Goal: Information Seeking & Learning: Learn about a topic

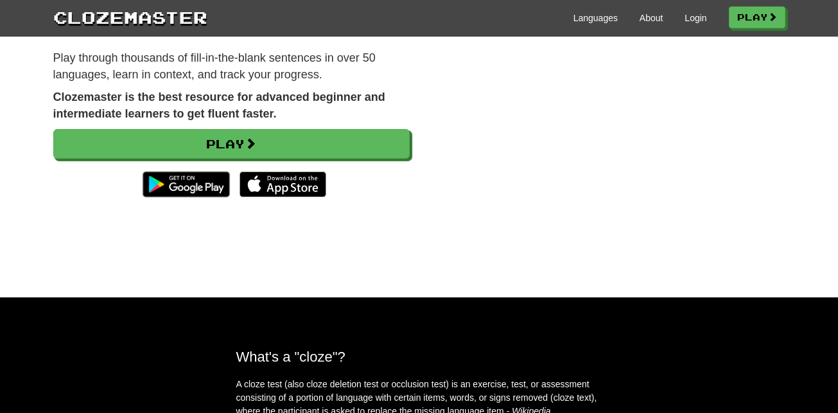
scroll to position [151, 0]
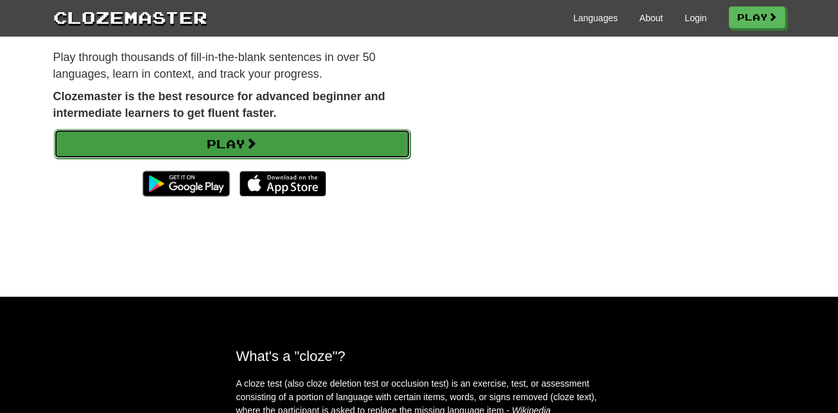
click at [335, 138] on link "Play" at bounding box center [232, 144] width 356 height 30
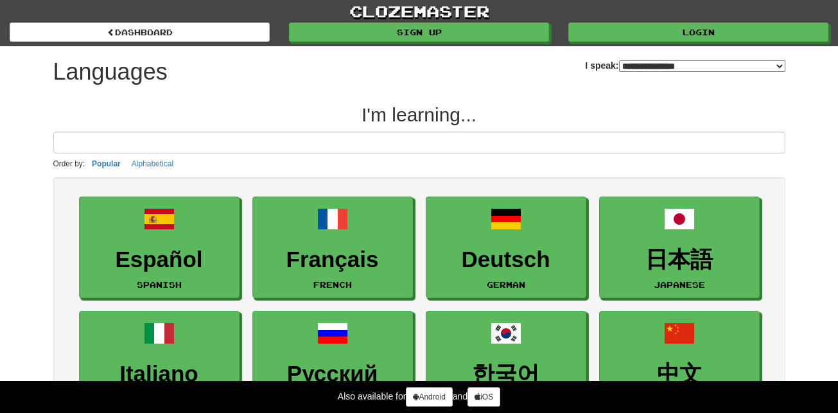
select select "*******"
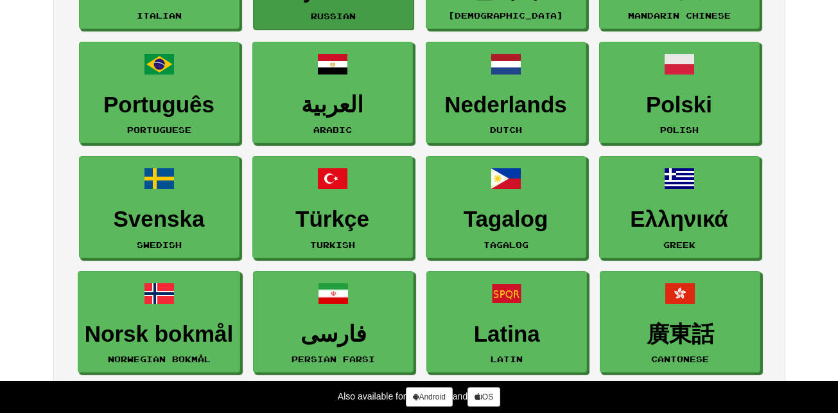
scroll to position [297, 0]
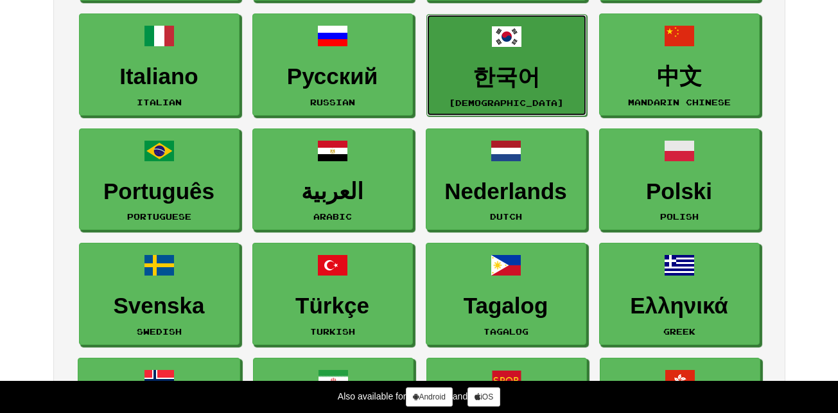
click at [483, 51] on link "한국어 Korean" at bounding box center [506, 65] width 161 height 102
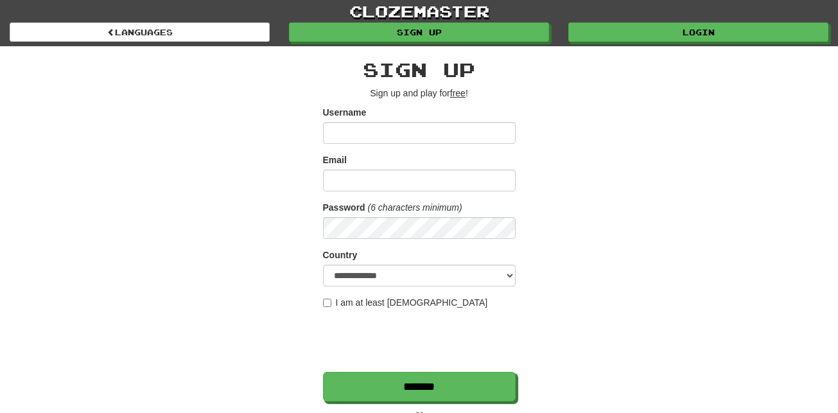
scroll to position [237, 0]
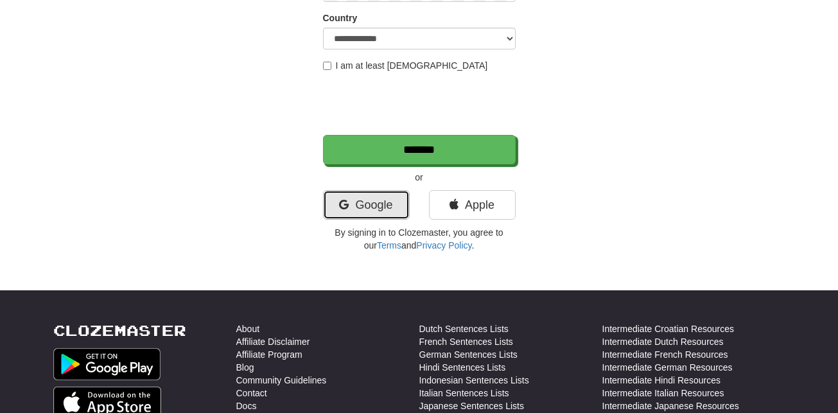
click at [365, 211] on link "Google" at bounding box center [366, 205] width 87 height 30
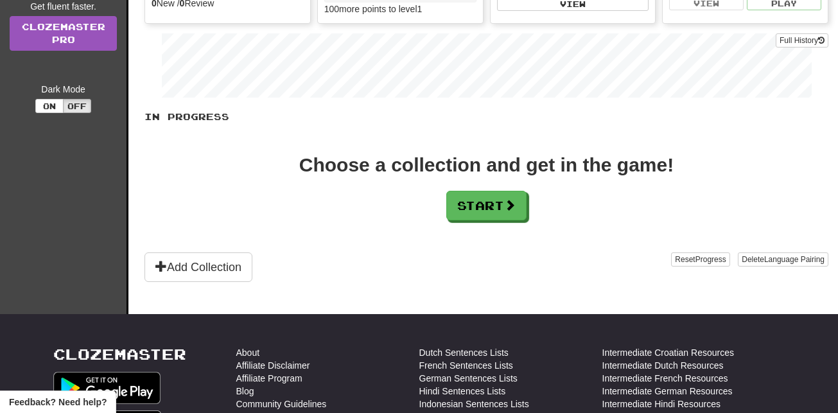
scroll to position [165, 0]
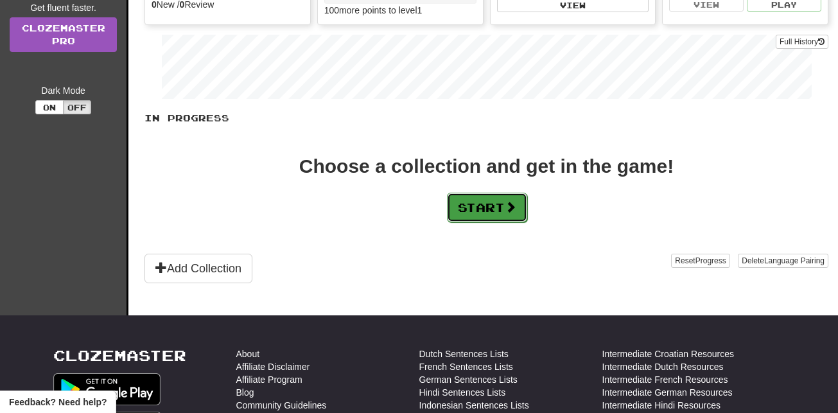
click at [504, 213] on button "Start" at bounding box center [487, 208] width 80 height 30
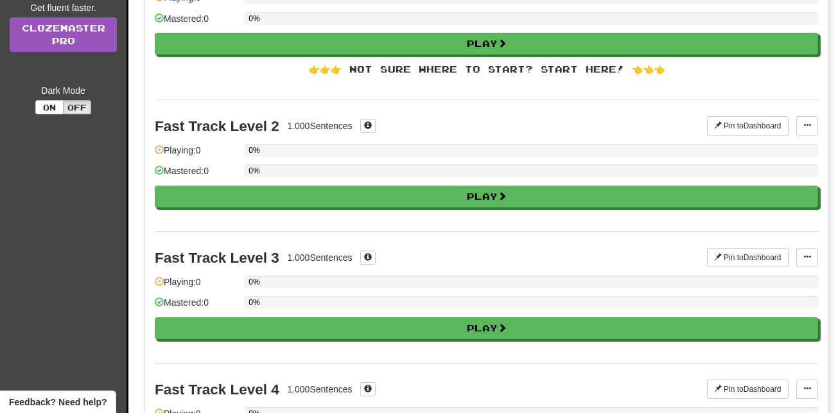
scroll to position [0, 0]
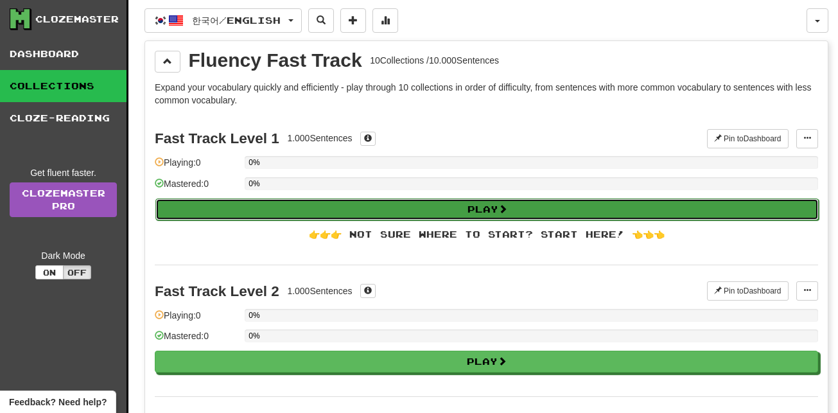
click at [504, 215] on button "Play" at bounding box center [486, 209] width 663 height 22
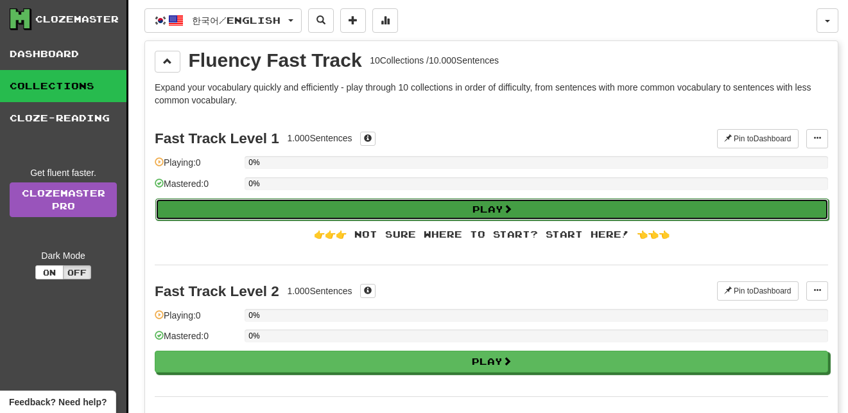
select select "**"
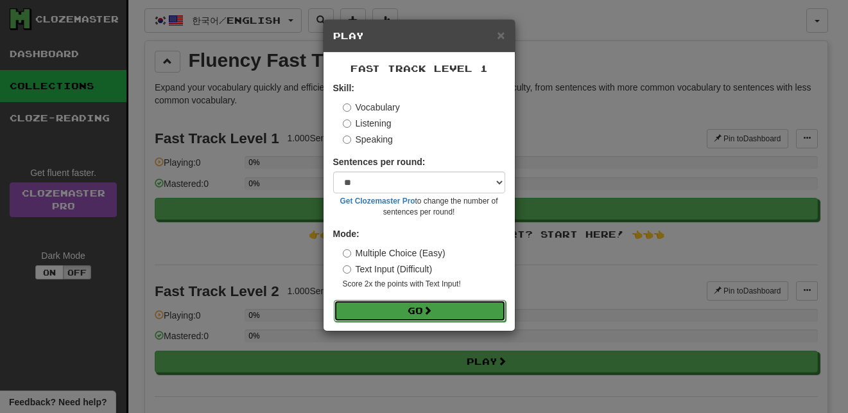
click at [490, 317] on button "Go" at bounding box center [420, 311] width 172 height 22
click at [504, 39] on span "×" at bounding box center [501, 35] width 8 height 15
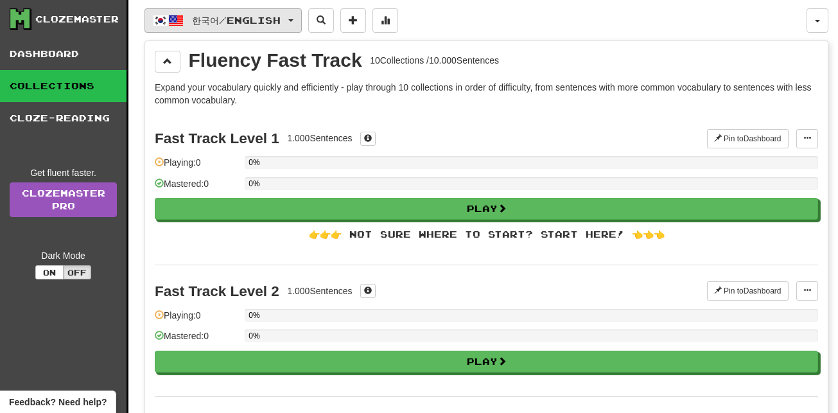
click at [158, 21] on span "button" at bounding box center [160, 20] width 15 height 15
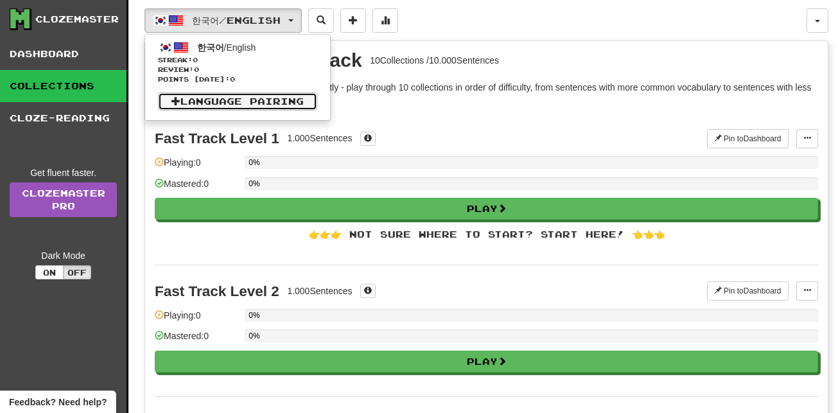
click at [253, 96] on link "Language Pairing" at bounding box center [237, 101] width 159 height 18
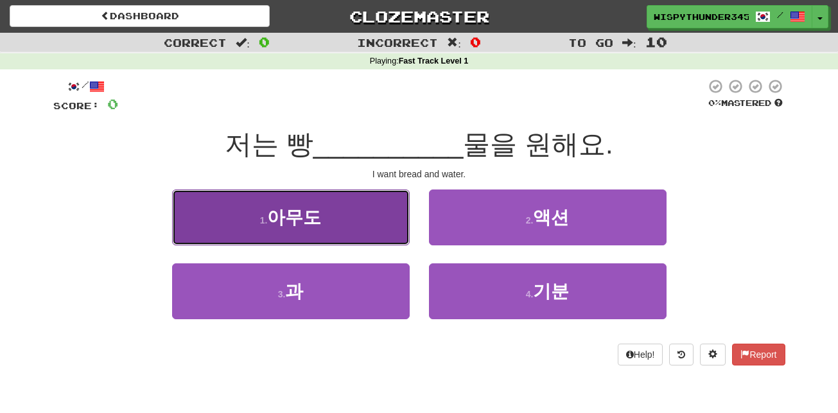
click at [393, 235] on button "1 . 아무도" at bounding box center [291, 217] width 238 height 56
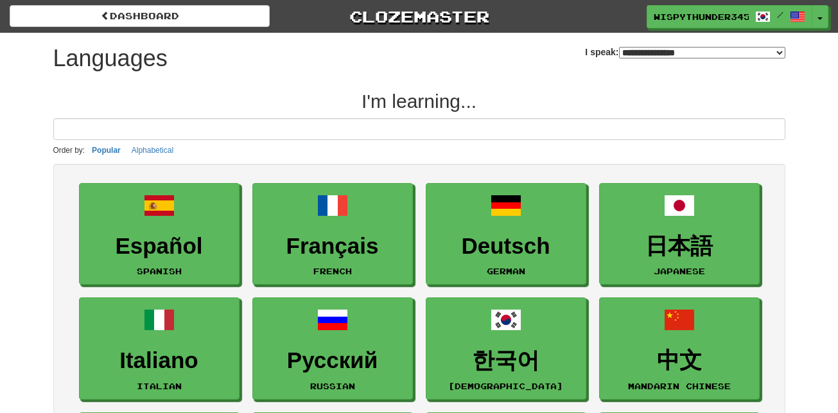
select select "*******"
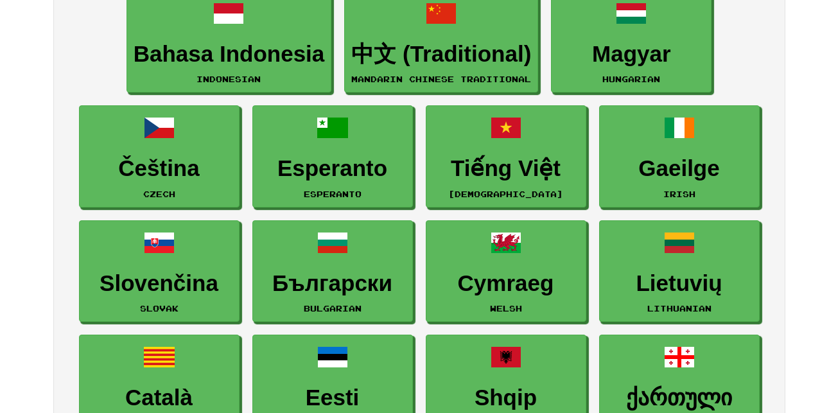
scroll to position [1110, 0]
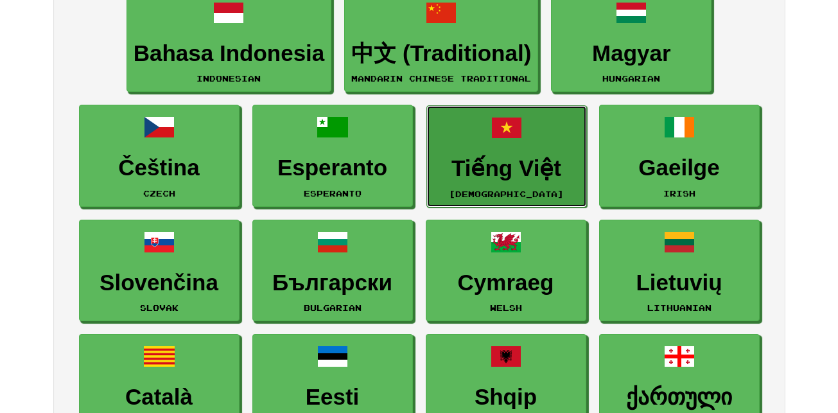
click at [529, 146] on link "Tiếng Việt Vietnamese" at bounding box center [506, 156] width 161 height 102
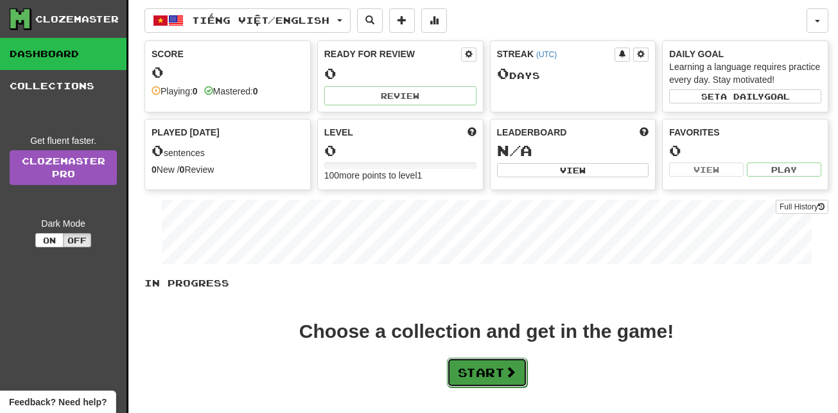
click at [489, 367] on button "Start" at bounding box center [487, 373] width 80 height 30
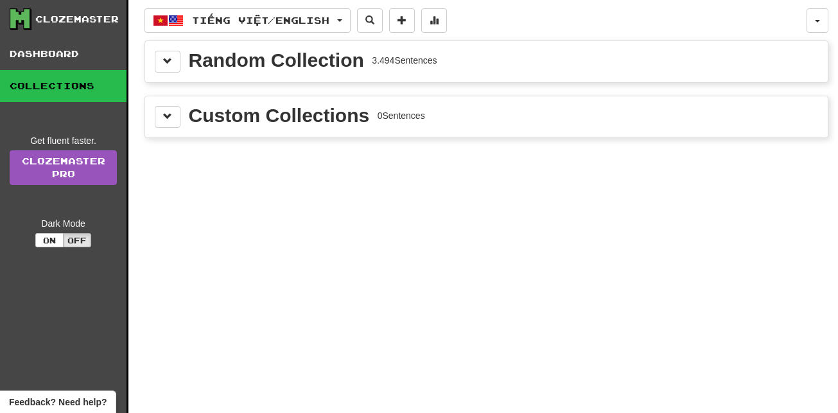
click at [485, 76] on div "Random Collection 3.494 Sentences" at bounding box center [486, 61] width 683 height 41
click at [163, 64] on span at bounding box center [167, 61] width 9 height 9
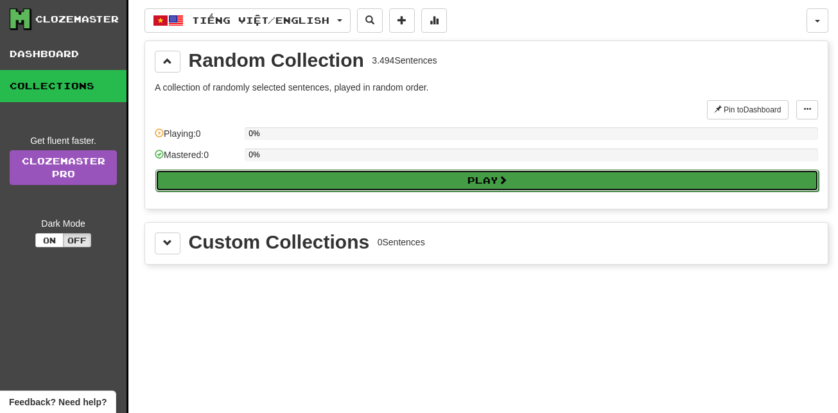
click at [420, 180] on button "Play" at bounding box center [486, 181] width 663 height 22
select select "**"
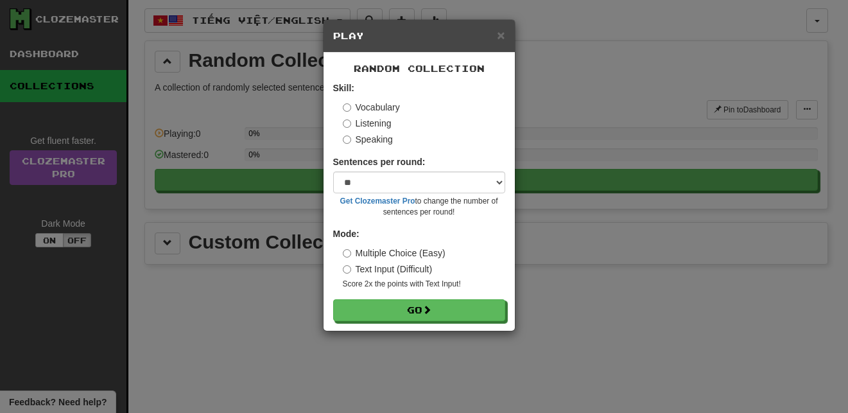
click at [348, 129] on label "Listening" at bounding box center [367, 123] width 49 height 13
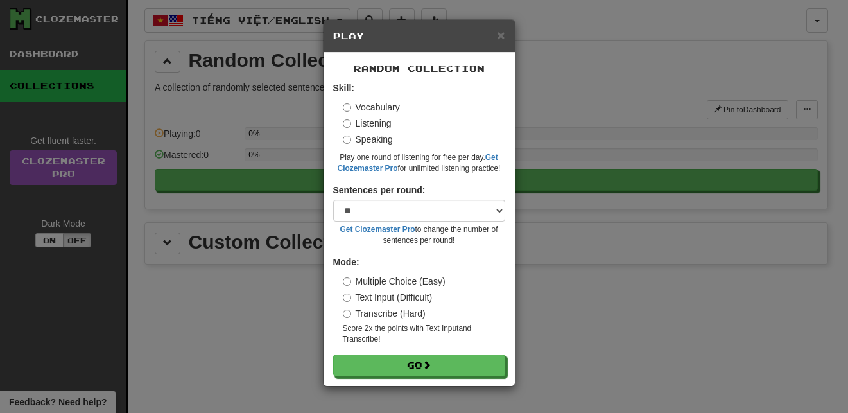
click at [351, 110] on label "Vocabulary" at bounding box center [371, 107] width 57 height 13
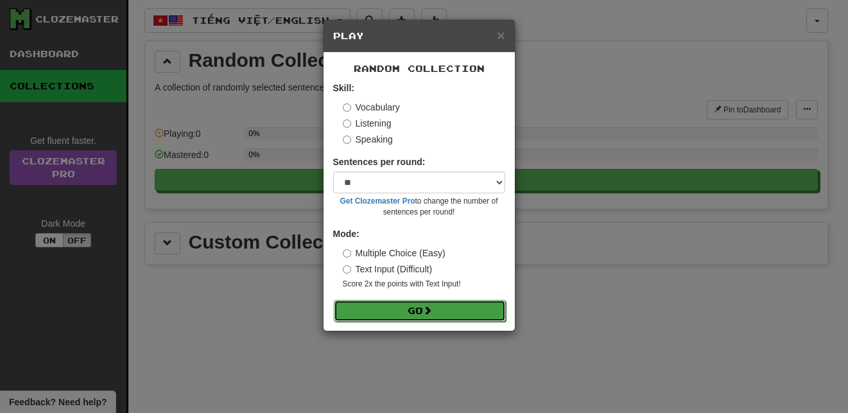
click at [398, 310] on button "Go" at bounding box center [420, 311] width 172 height 22
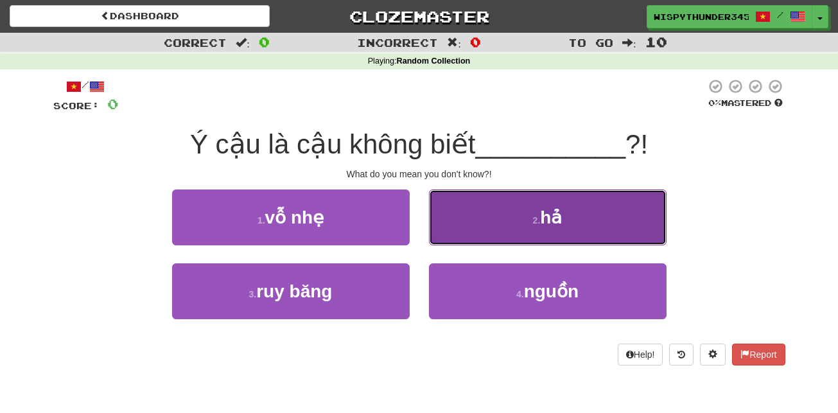
click at [533, 207] on button "2 . hả" at bounding box center [548, 217] width 238 height 56
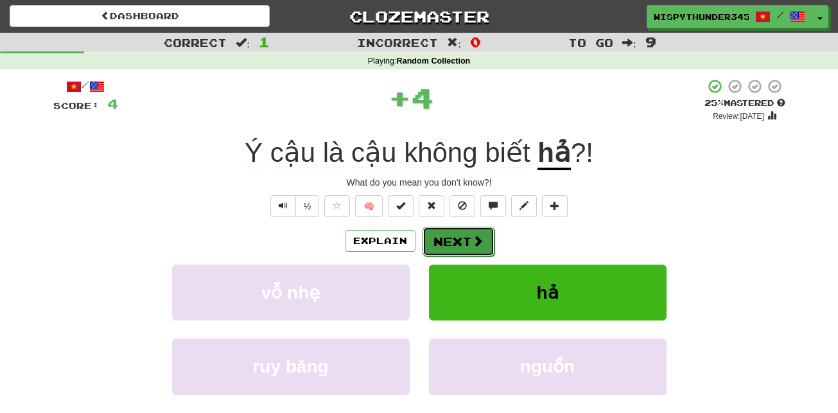
click at [488, 236] on button "Next" at bounding box center [459, 242] width 72 height 30
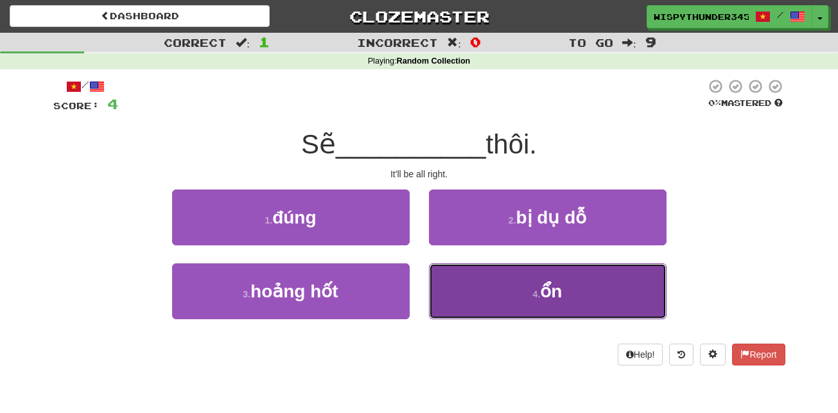
click at [501, 278] on button "4 . ổn" at bounding box center [548, 291] width 238 height 56
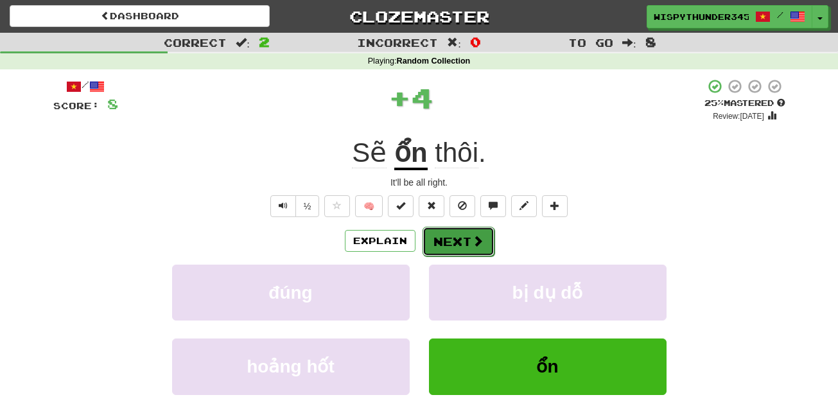
click at [475, 254] on button "Next" at bounding box center [459, 242] width 72 height 30
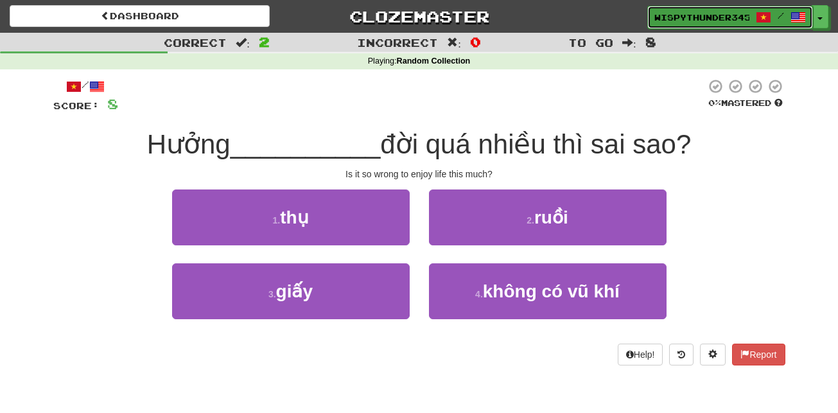
click at [769, 16] on span at bounding box center [763, 17] width 15 height 15
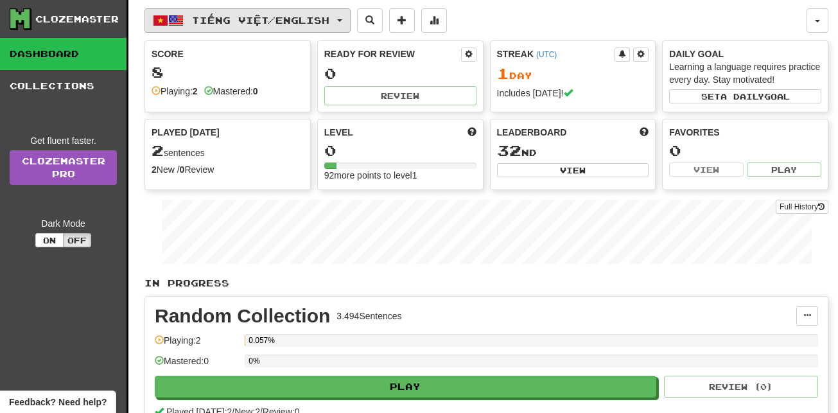
click at [265, 22] on span "Tiếng Việt / English" at bounding box center [260, 20] width 137 height 11
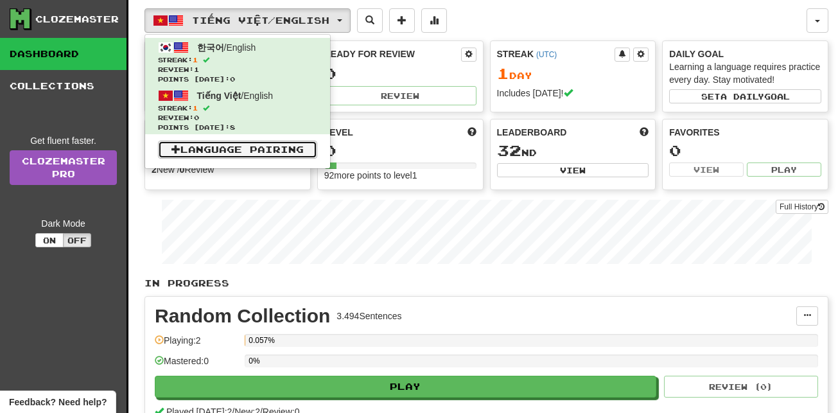
click at [263, 146] on link "Language Pairing" at bounding box center [237, 150] width 159 height 18
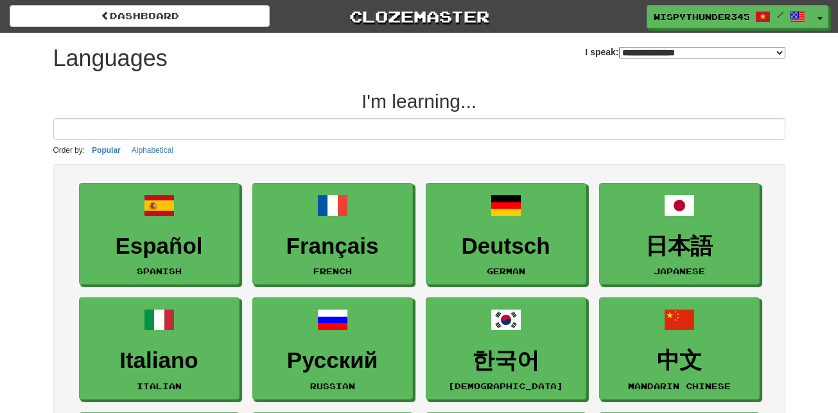
select select "*******"
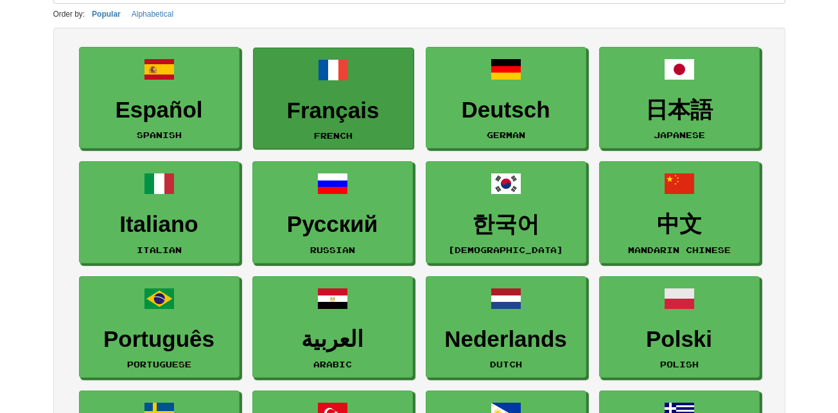
scroll to position [135, 0]
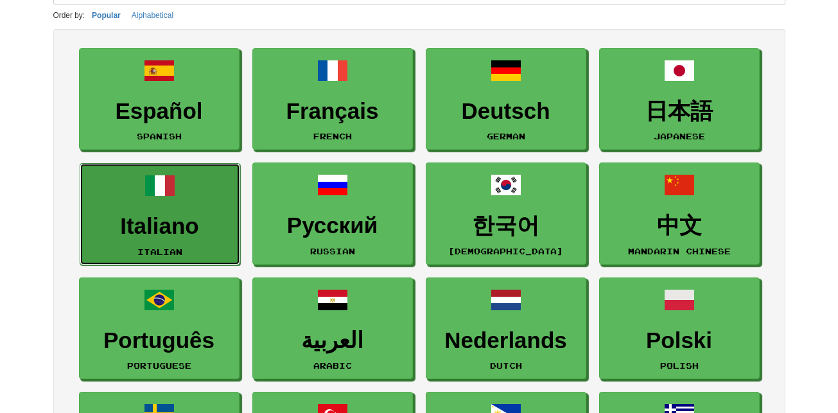
click at [200, 207] on link "Italiano Italian" at bounding box center [160, 214] width 161 height 102
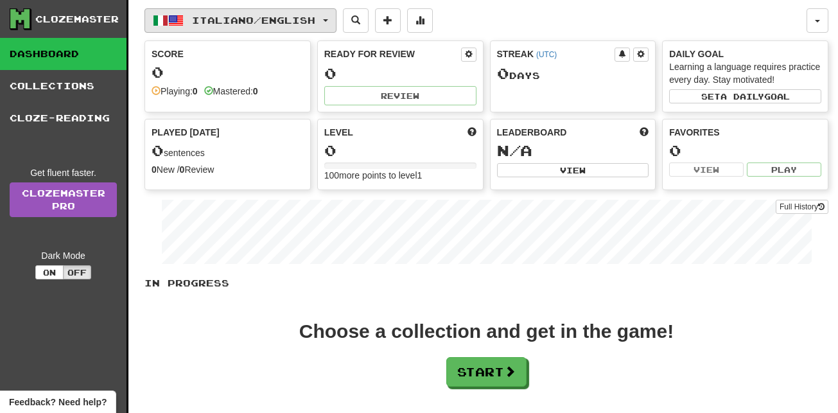
click at [337, 24] on button "Italiano / English" at bounding box center [241, 20] width 192 height 24
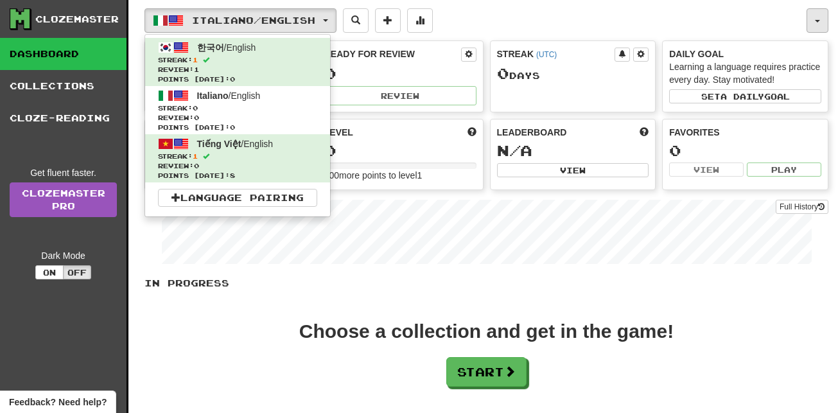
click at [818, 24] on button "button" at bounding box center [818, 20] width 22 height 24
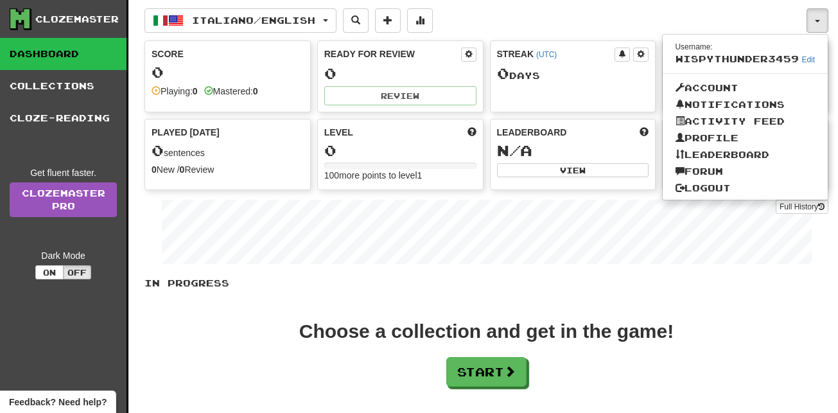
click at [507, 34] on div "Italiano / English 한국어 / English Streak: 1 Review: 1 Points [DATE]: 0 Italiano …" at bounding box center [487, 240] width 684 height 480
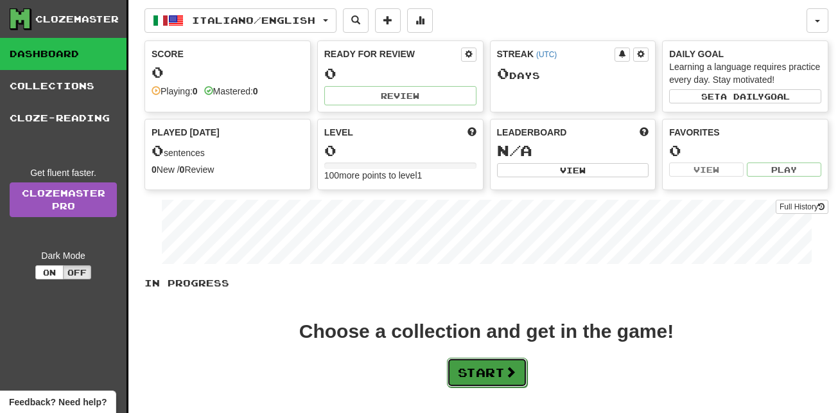
click at [482, 380] on button "Start" at bounding box center [487, 373] width 80 height 30
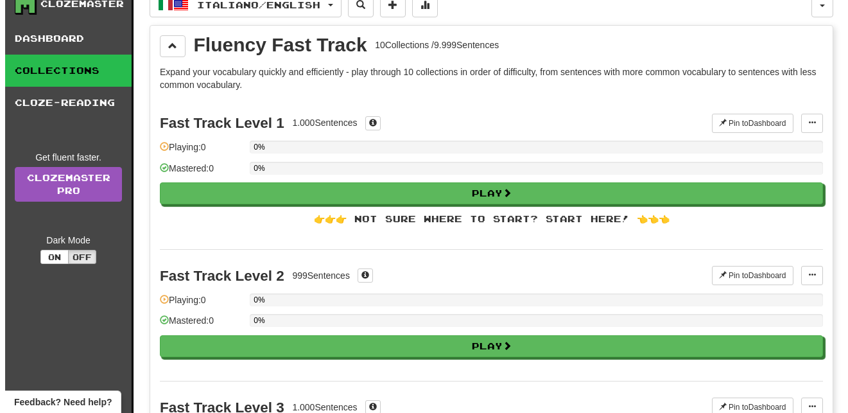
scroll to position [13, 0]
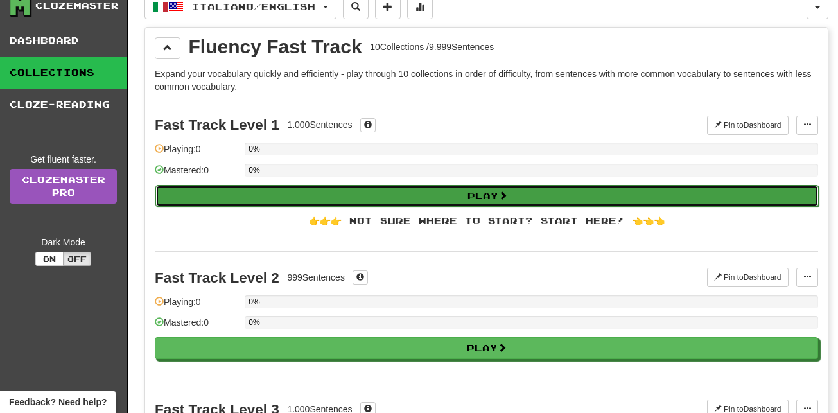
click at [389, 189] on button "Play" at bounding box center [486, 196] width 663 height 22
select select "**"
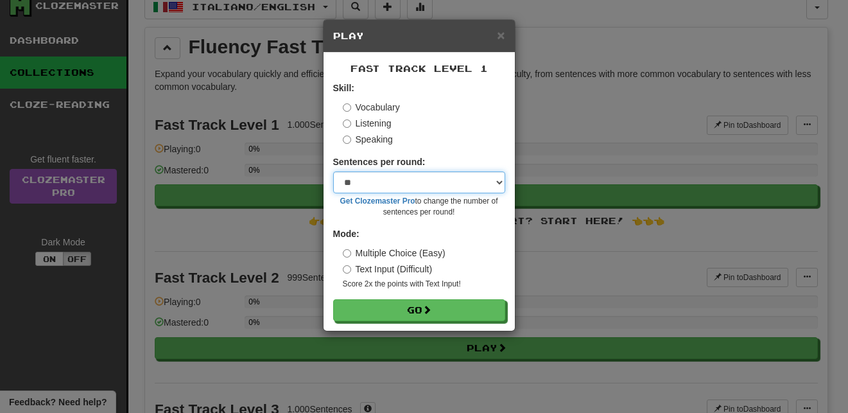
click at [388, 184] on select "* ** ** ** ** ** *** ********" at bounding box center [419, 182] width 172 height 22
click at [333, 171] on select "* ** ** ** ** ** *** ********" at bounding box center [419, 182] width 172 height 22
click at [377, 181] on select "* ** ** ** ** ** *** ********" at bounding box center [419, 182] width 172 height 22
click at [444, 128] on div "Listening" at bounding box center [424, 123] width 163 height 13
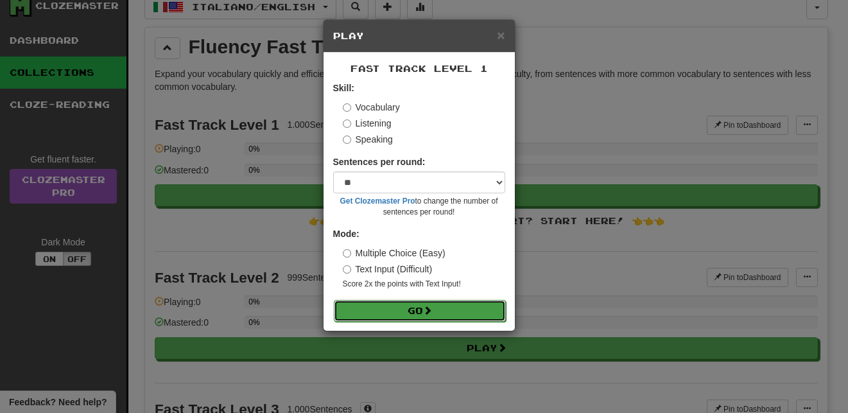
click at [432, 314] on span at bounding box center [427, 310] width 9 height 9
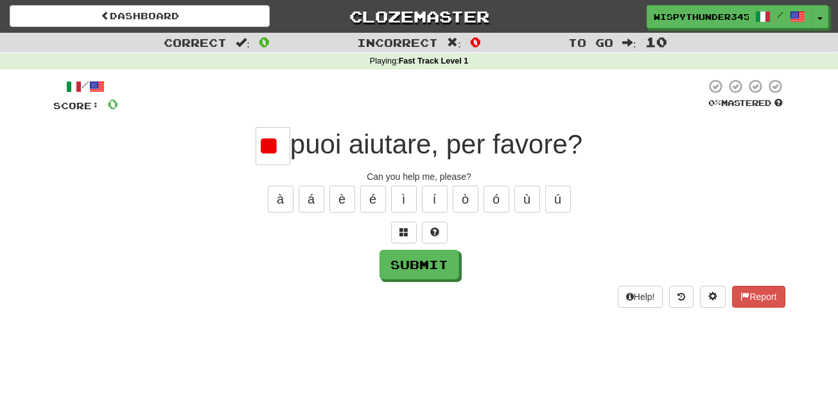
scroll to position [0, 2]
type input "*"
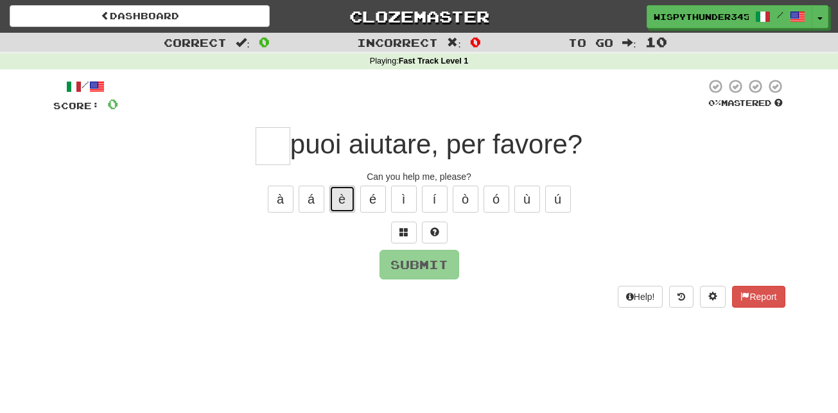
click at [353, 204] on button "è" at bounding box center [342, 199] width 26 height 27
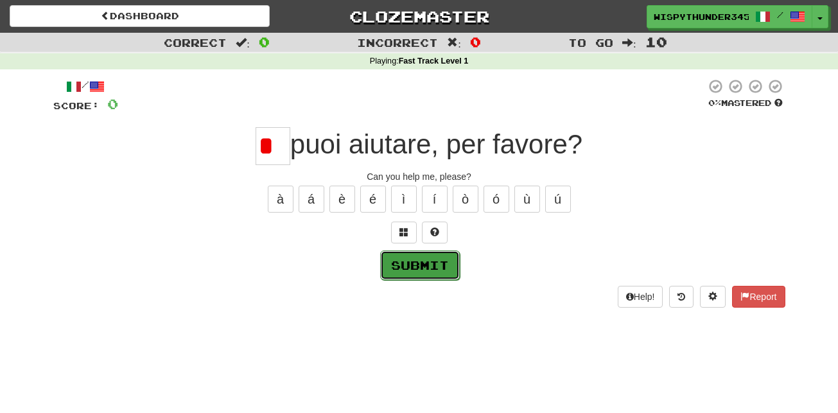
click at [403, 255] on button "Submit" at bounding box center [420, 265] width 80 height 30
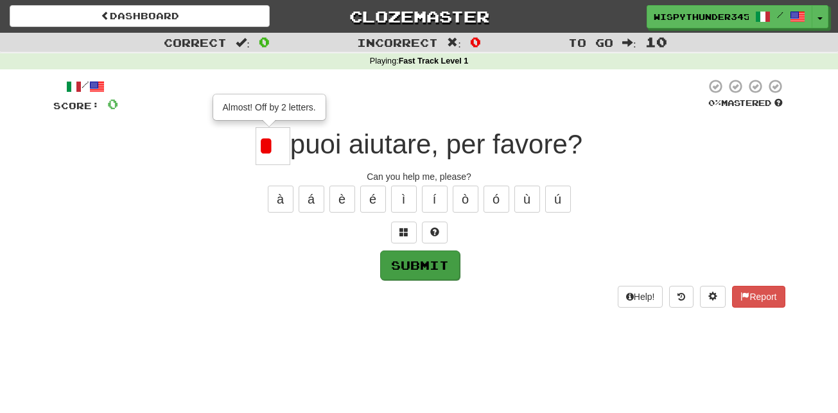
type input "**"
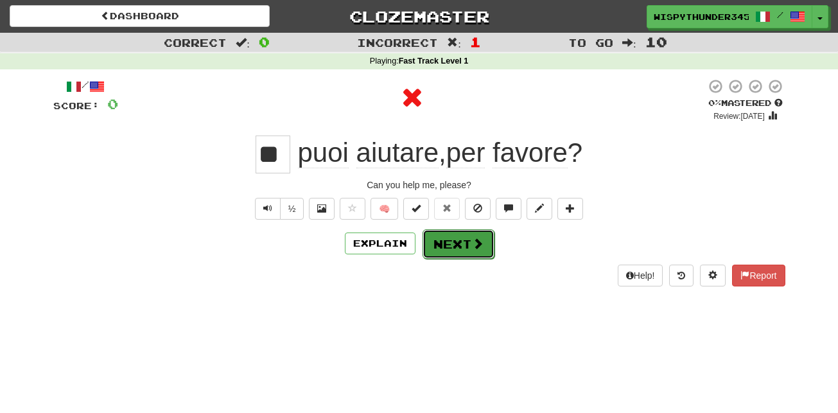
click at [438, 242] on button "Next" at bounding box center [459, 244] width 72 height 30
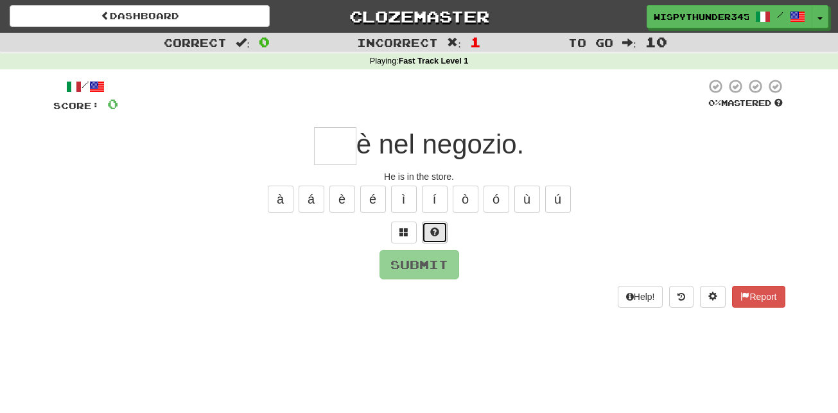
click at [438, 242] on button at bounding box center [435, 233] width 26 height 22
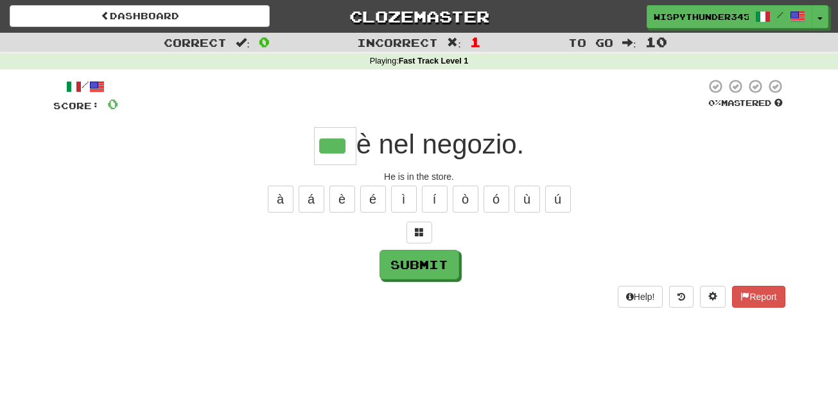
type input "***"
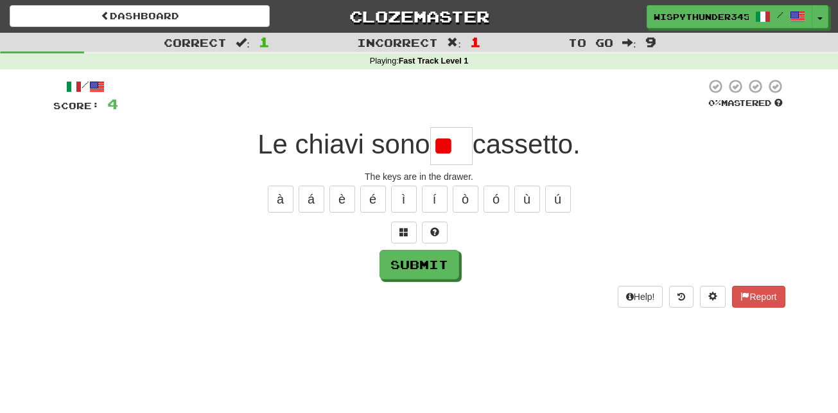
type input "*"
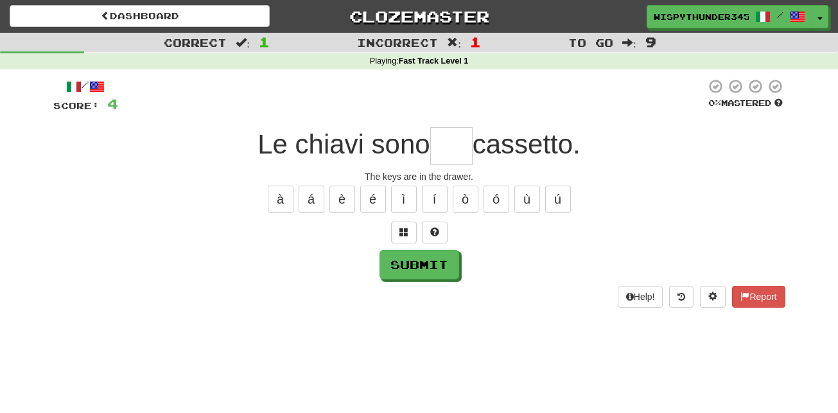
type input "*"
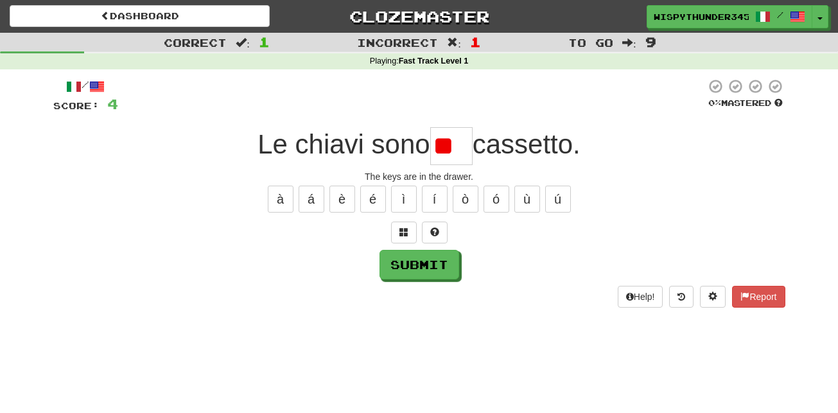
type input "*"
type input "***"
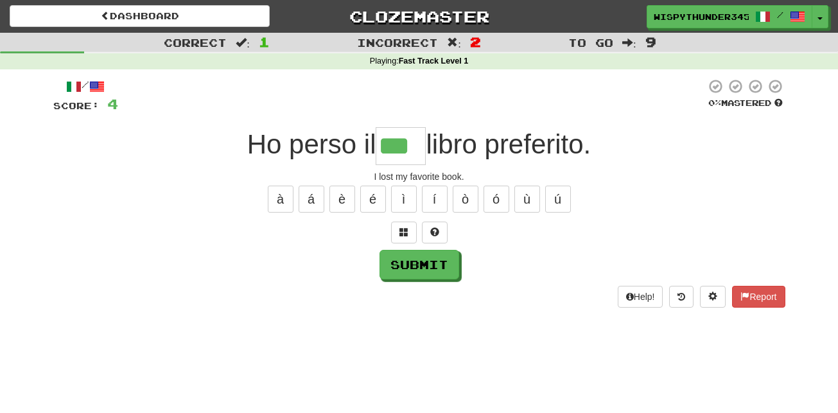
type input "***"
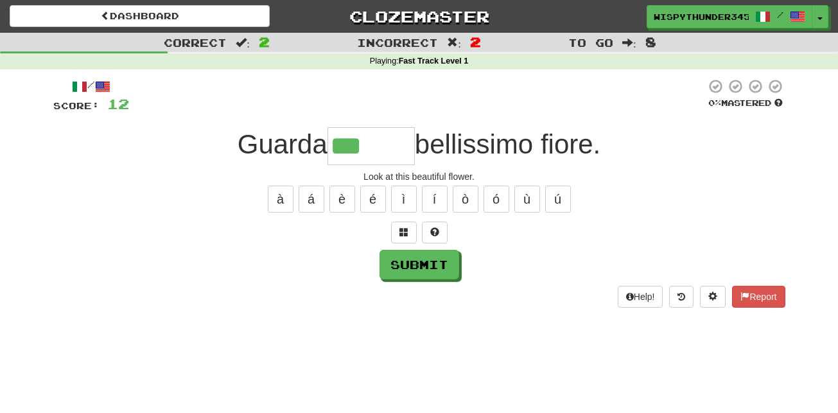
type input "******"
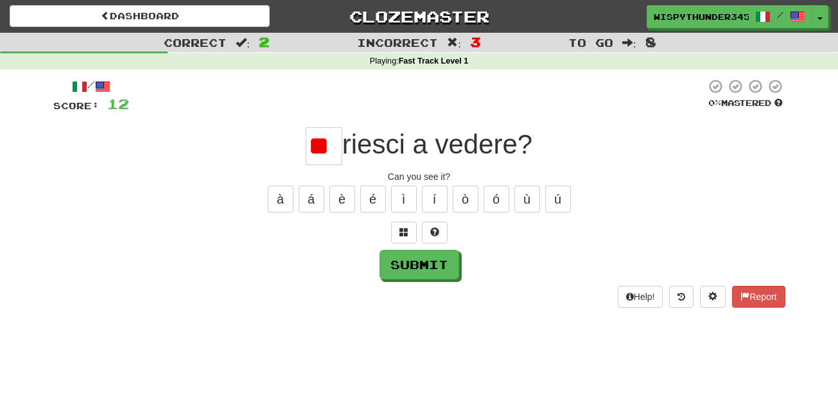
type input "*"
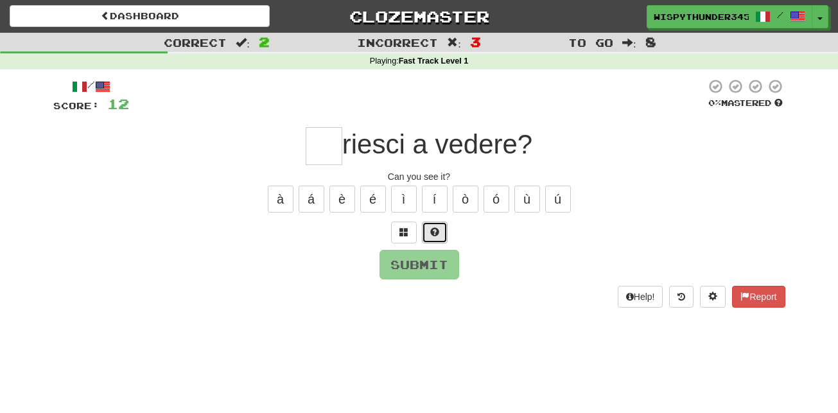
click at [432, 235] on span at bounding box center [434, 231] width 9 height 9
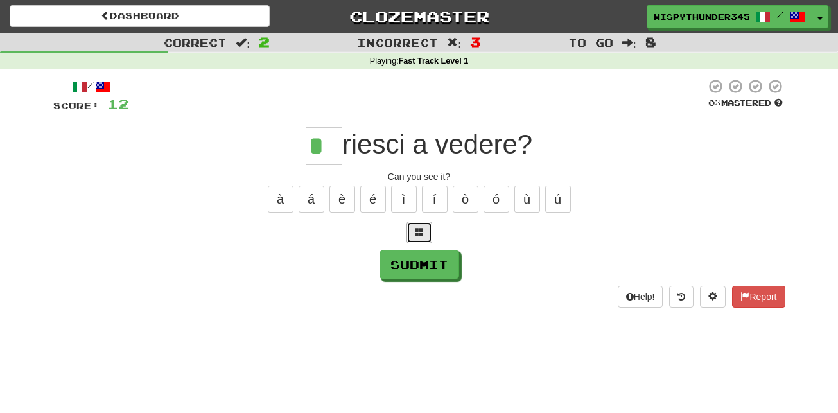
click at [428, 233] on button at bounding box center [420, 233] width 26 height 22
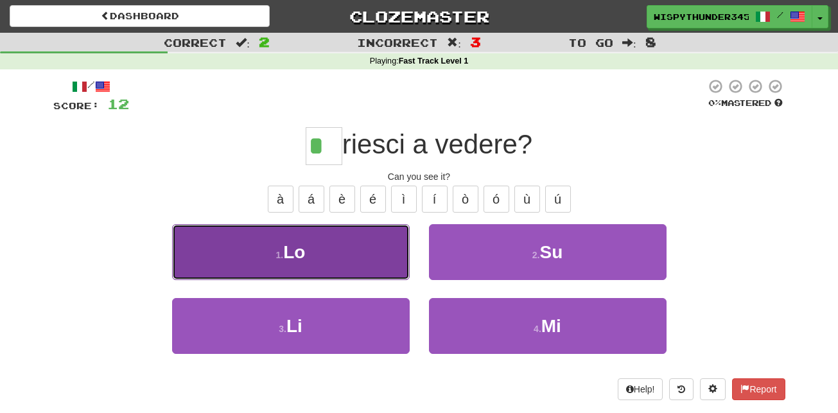
click at [376, 257] on button "1 . Lo" at bounding box center [291, 252] width 238 height 56
type input "**"
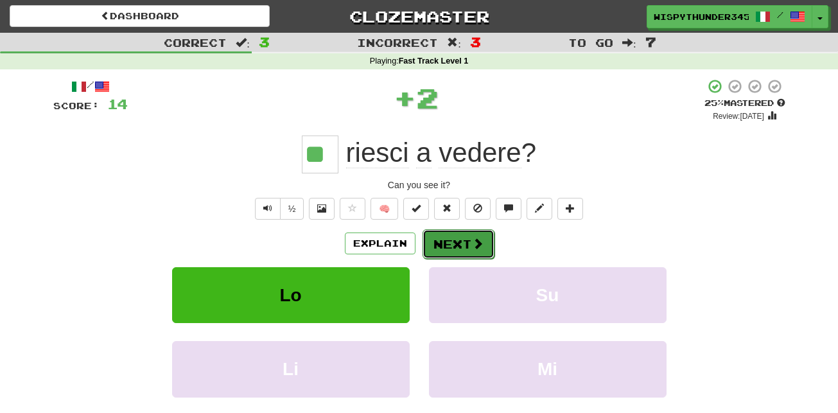
click at [450, 250] on button "Next" at bounding box center [459, 244] width 72 height 30
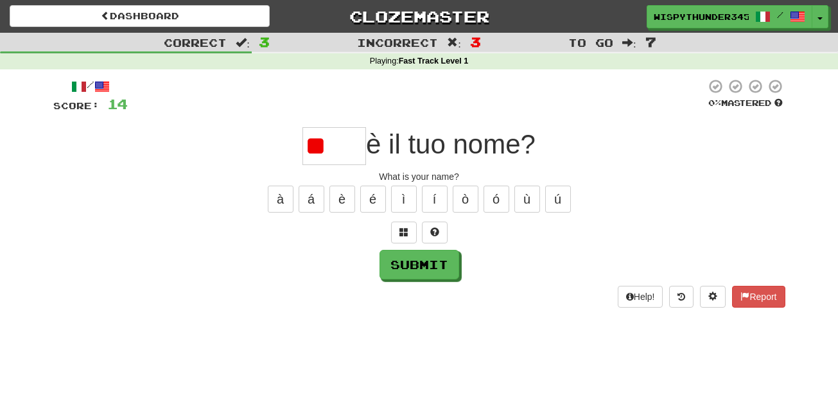
type input "*"
click at [434, 238] on button at bounding box center [435, 233] width 26 height 22
type input "****"
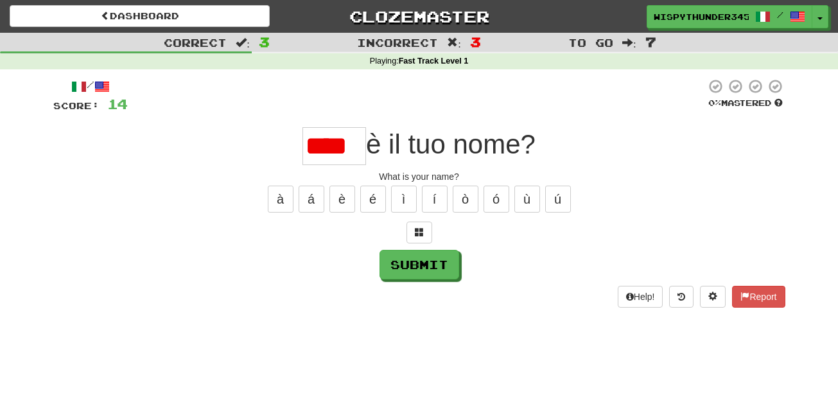
scroll to position [0, 0]
click at [412, 233] on button at bounding box center [420, 233] width 26 height 22
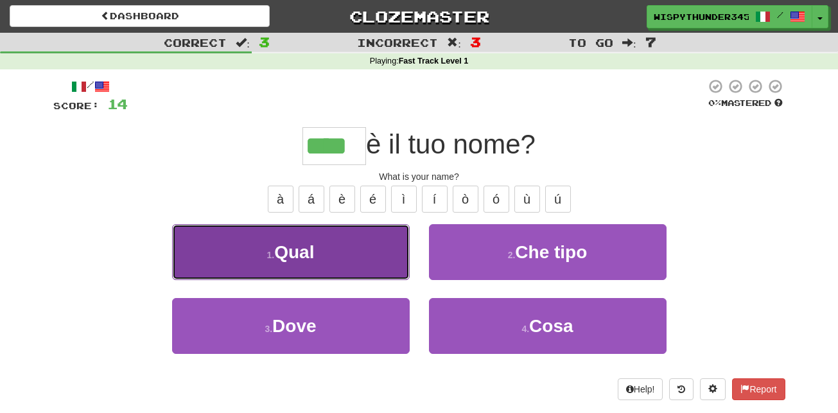
click at [390, 247] on button "1 . Qual" at bounding box center [291, 252] width 238 height 56
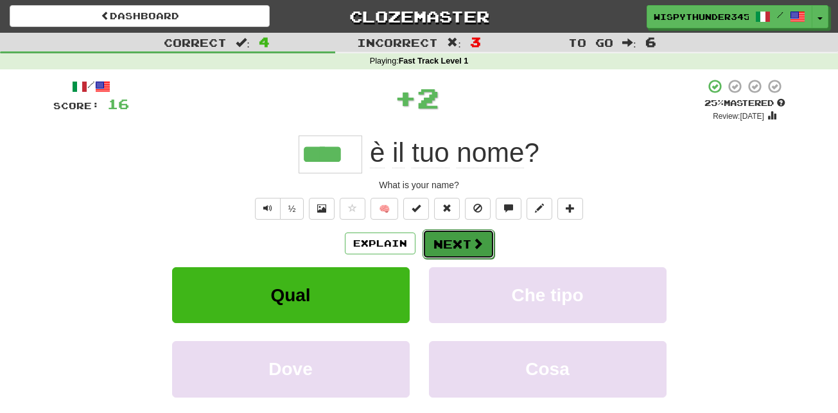
click at [456, 254] on button "Next" at bounding box center [459, 244] width 72 height 30
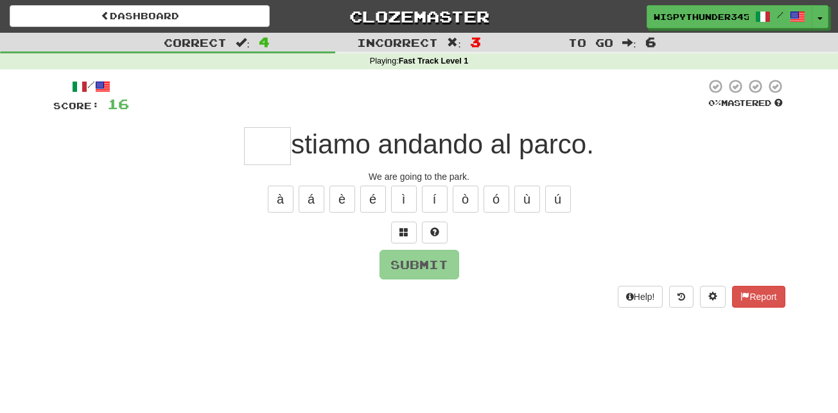
type input "*"
click at [430, 224] on button at bounding box center [435, 233] width 26 height 22
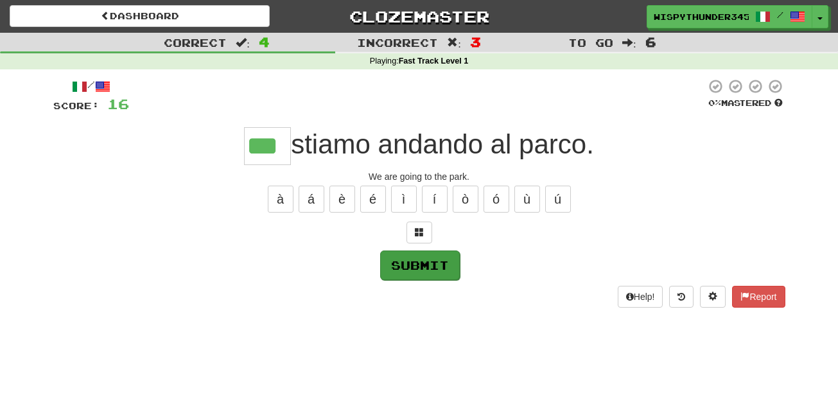
type input "***"
click at [435, 261] on button "Submit" at bounding box center [420, 265] width 80 height 30
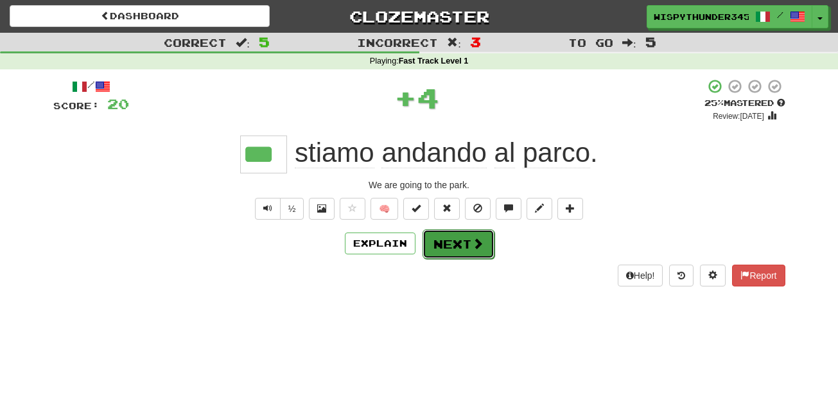
click at [454, 250] on button "Next" at bounding box center [459, 244] width 72 height 30
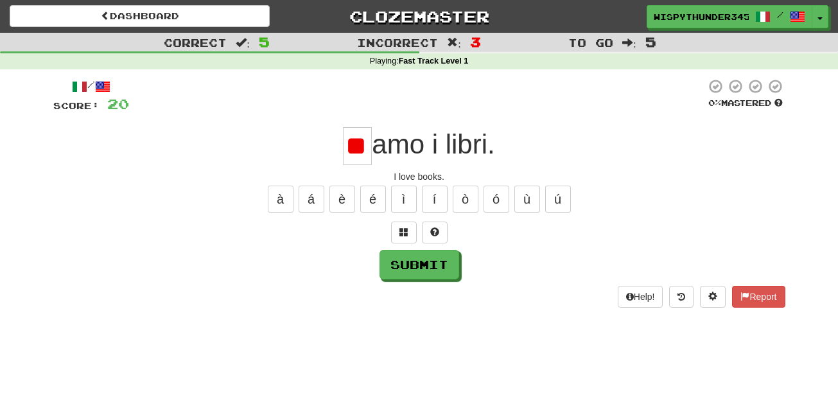
scroll to position [0, 13]
type input "*"
type input "**"
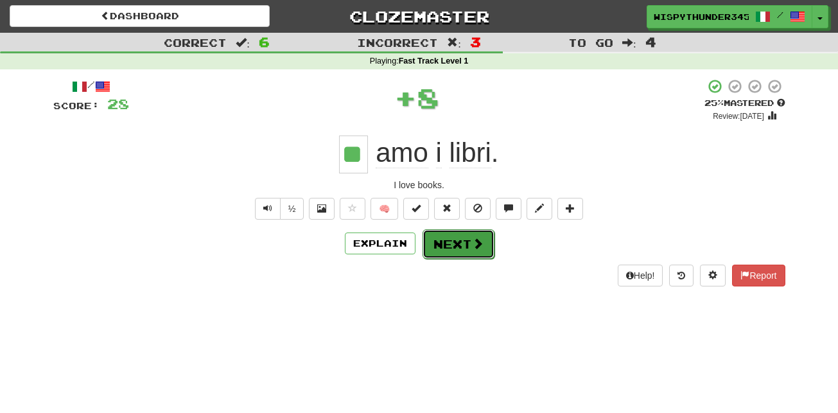
click at [461, 245] on button "Next" at bounding box center [459, 244] width 72 height 30
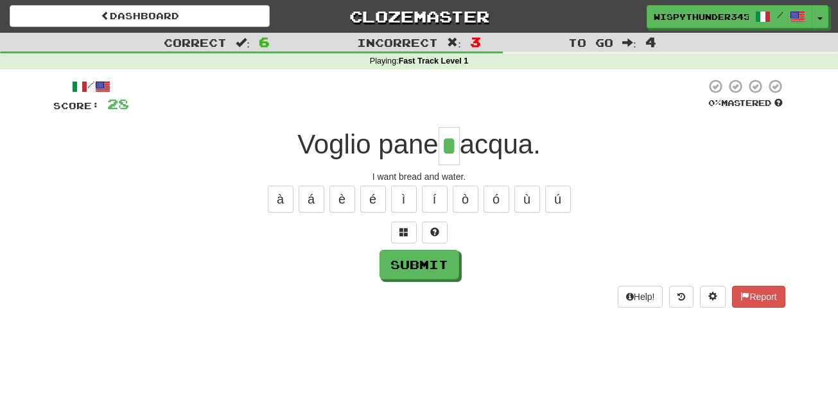
type input "*"
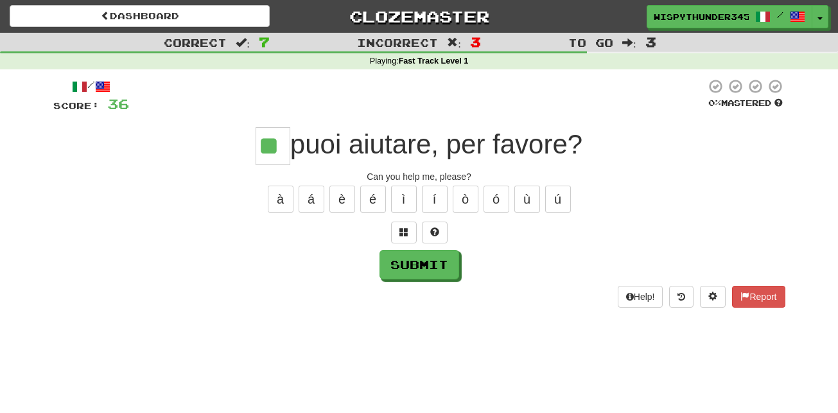
type input "**"
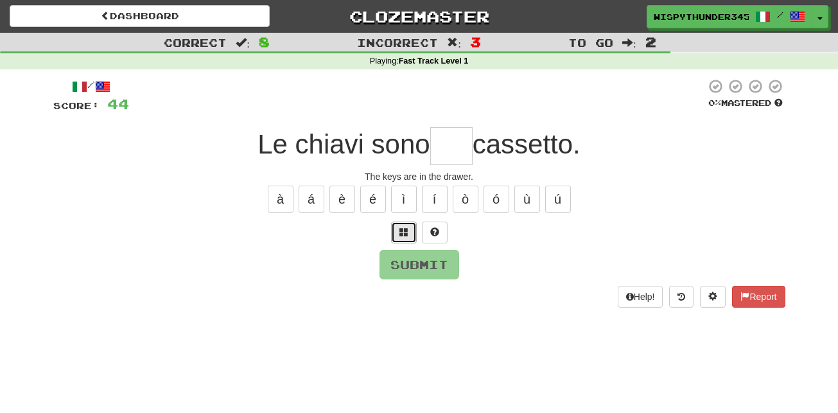
click at [412, 240] on button at bounding box center [404, 233] width 26 height 22
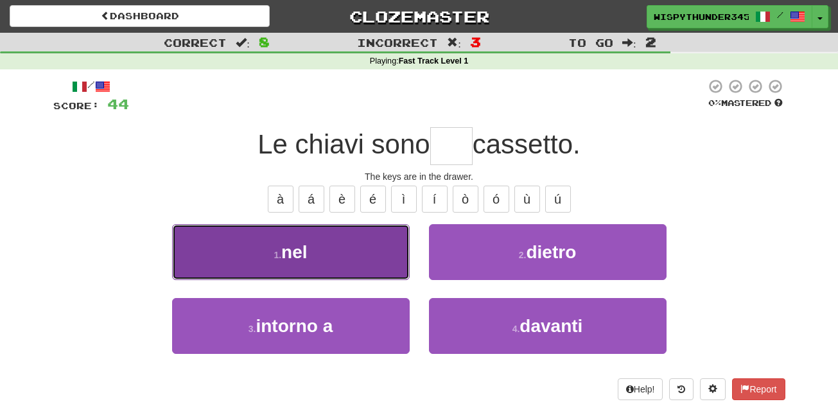
click at [387, 258] on button "1 . nel" at bounding box center [291, 252] width 238 height 56
type input "***"
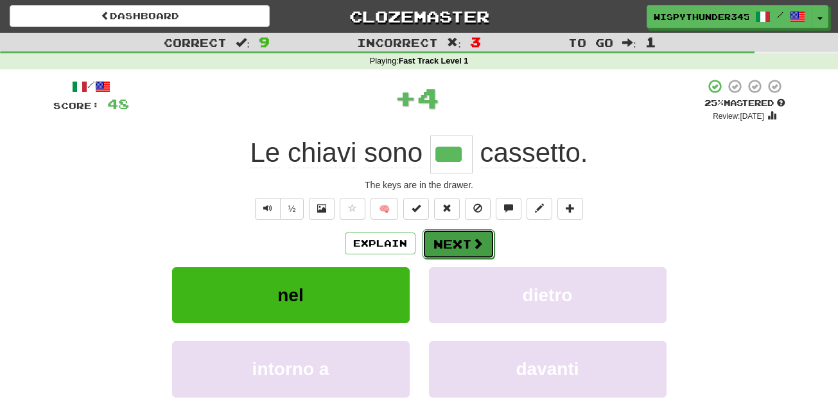
click at [452, 236] on button "Next" at bounding box center [459, 244] width 72 height 30
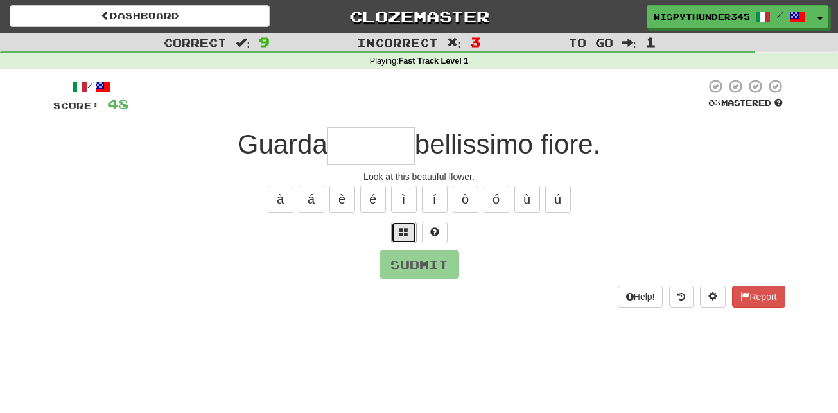
click at [411, 232] on button at bounding box center [404, 233] width 26 height 22
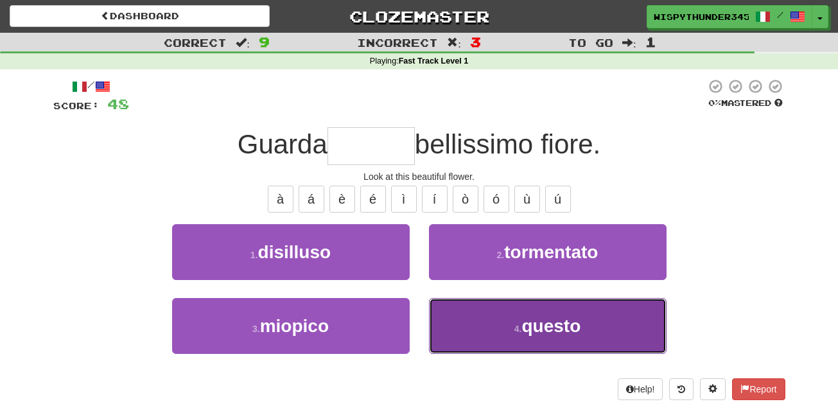
click at [470, 323] on button "4 . questo" at bounding box center [548, 326] width 238 height 56
type input "******"
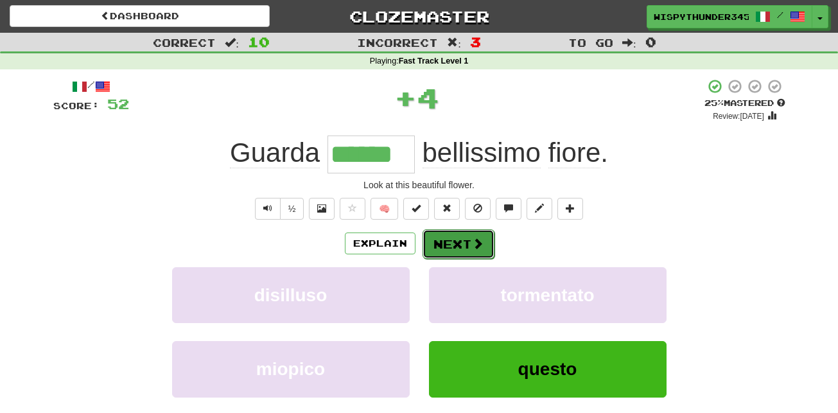
click at [470, 249] on button "Next" at bounding box center [459, 244] width 72 height 30
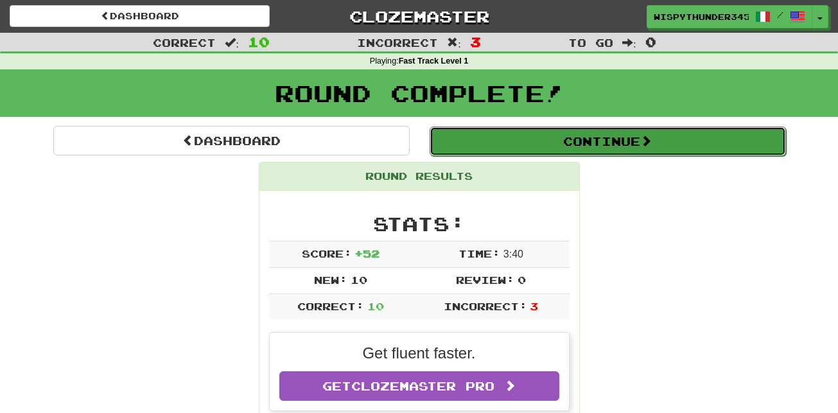
click at [529, 146] on button "Continue" at bounding box center [608, 142] width 356 height 30
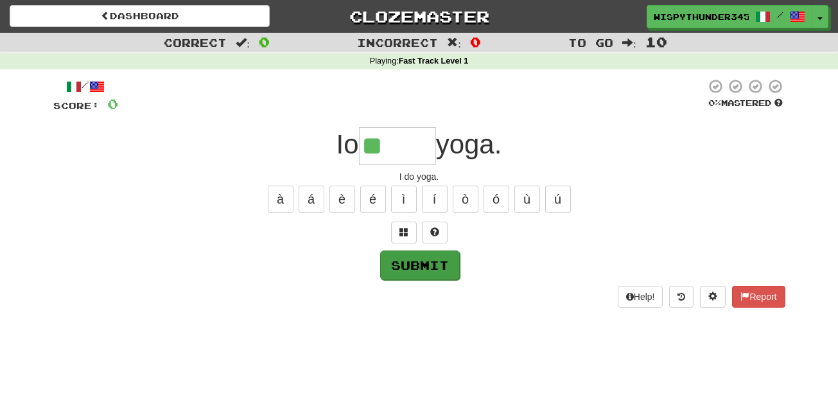
type input "******"
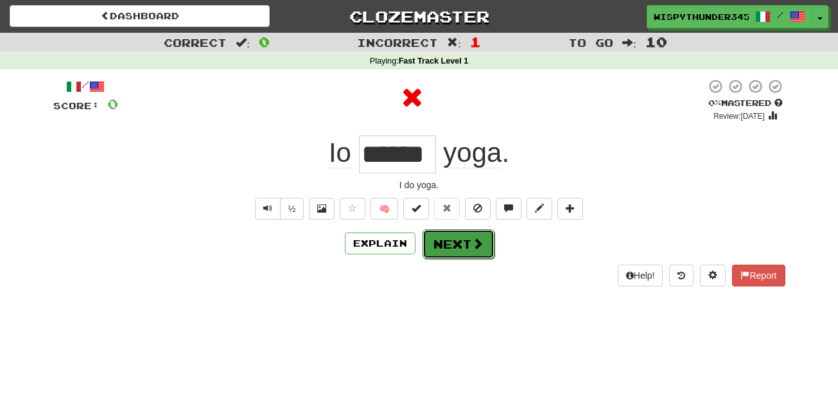
click at [463, 243] on button "Next" at bounding box center [459, 244] width 72 height 30
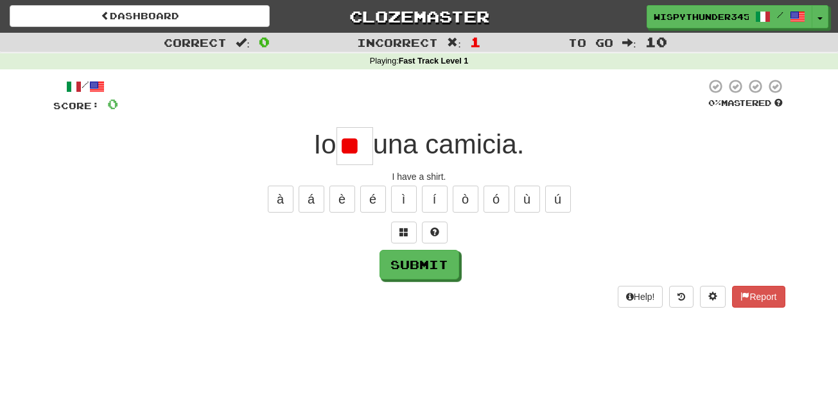
type input "*"
type input "**"
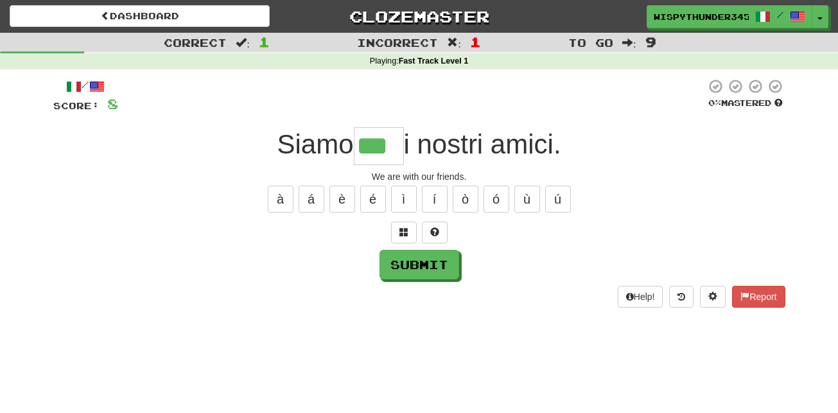
type input "***"
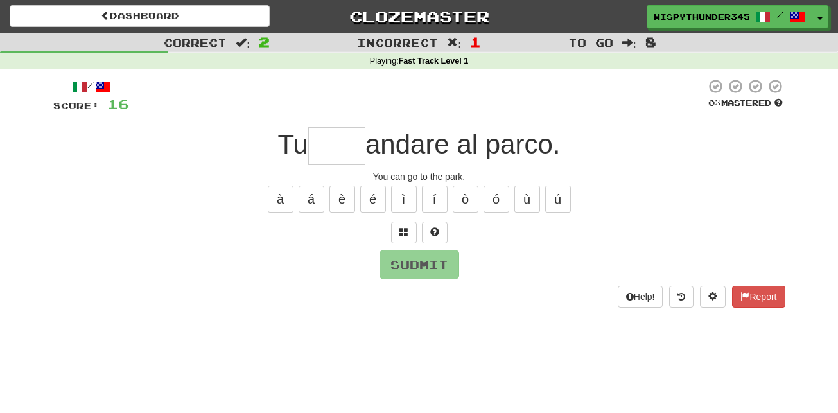
type input "*"
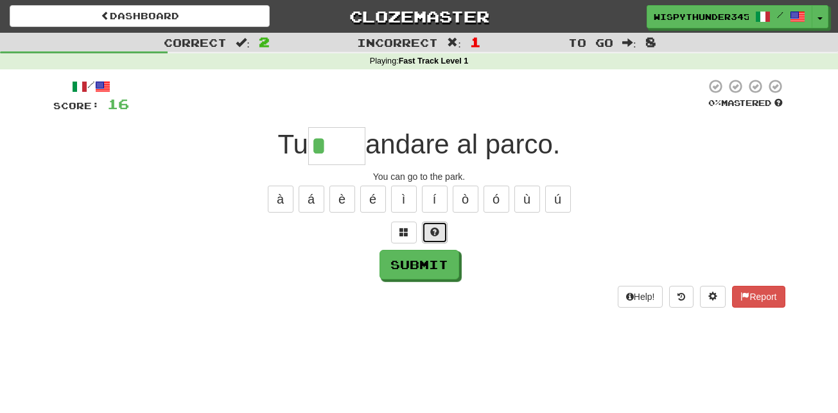
click at [433, 234] on span at bounding box center [434, 231] width 9 height 9
click at [416, 231] on span at bounding box center [419, 231] width 9 height 9
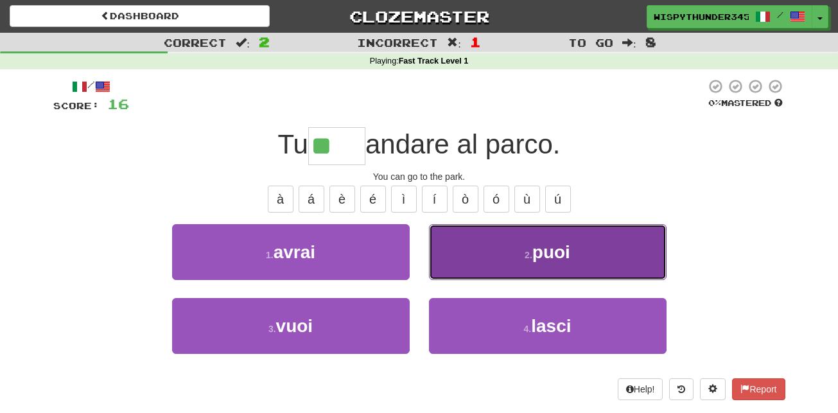
click at [507, 253] on button "2 . puoi" at bounding box center [548, 252] width 238 height 56
type input "****"
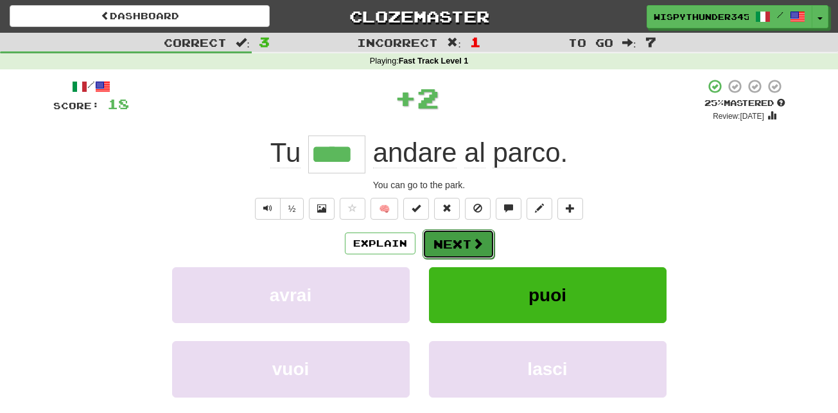
click at [484, 248] on button "Next" at bounding box center [459, 244] width 72 height 30
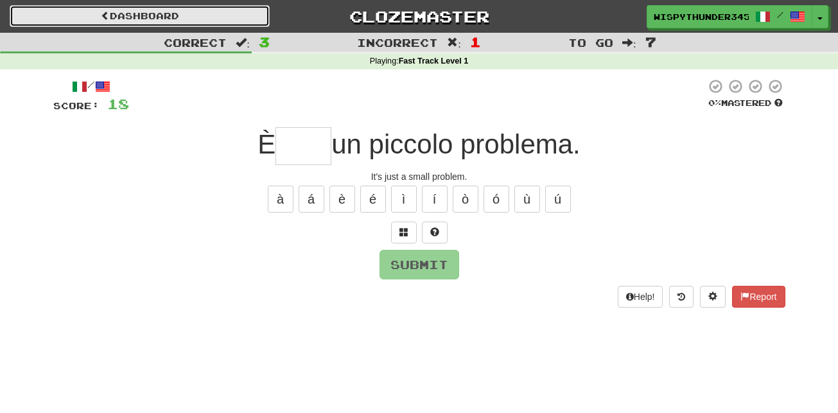
click at [202, 20] on link "Dashboard" at bounding box center [140, 16] width 260 height 22
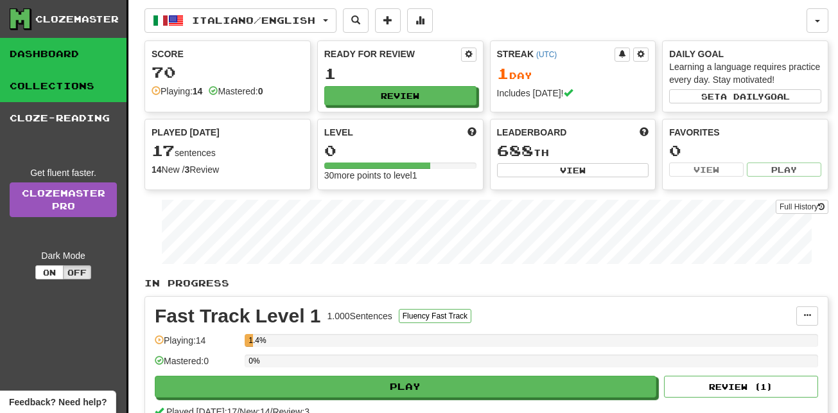
click at [101, 87] on link "Collections" at bounding box center [63, 86] width 127 height 32
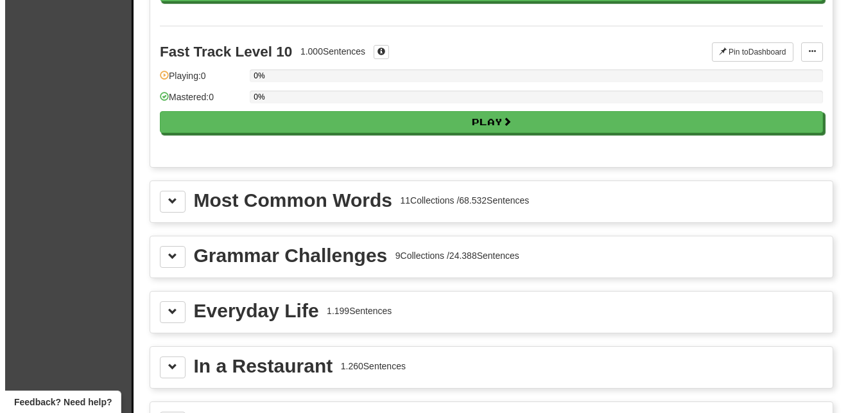
scroll to position [1301, 0]
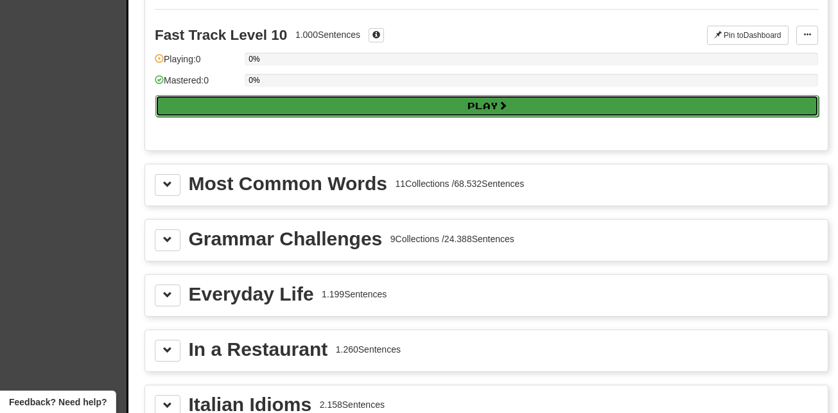
click at [314, 110] on button "Play" at bounding box center [486, 106] width 663 height 22
select select "**"
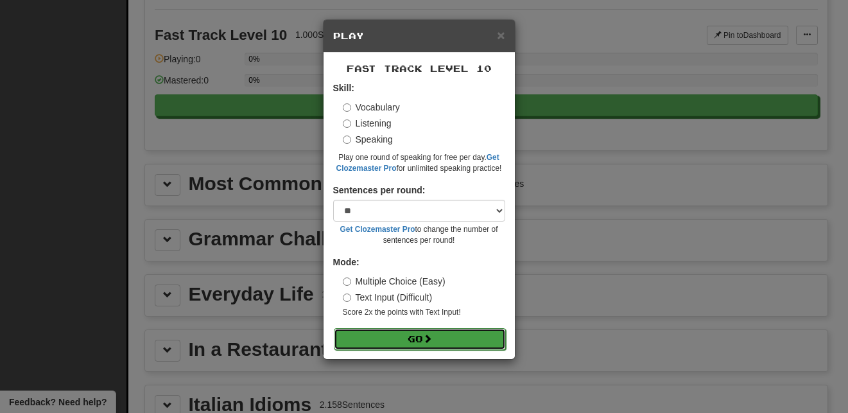
click at [394, 339] on button "Go" at bounding box center [420, 339] width 172 height 22
click at [399, 343] on button "Go" at bounding box center [420, 339] width 172 height 22
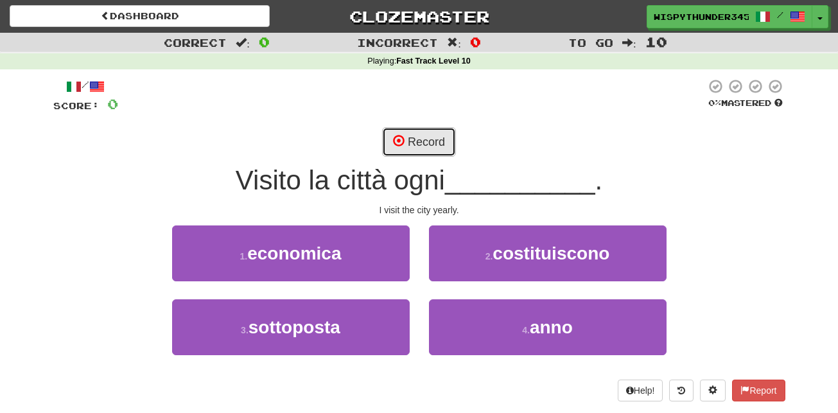
click at [437, 146] on button "Record" at bounding box center [419, 142] width 74 height 30
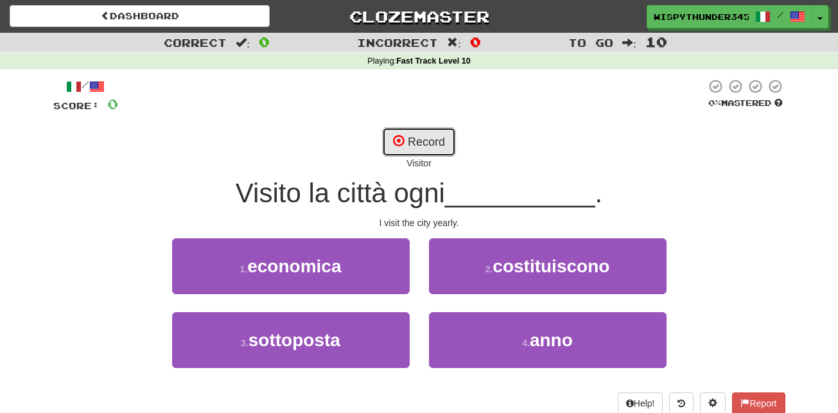
click at [430, 139] on button "Record" at bounding box center [419, 142] width 74 height 30
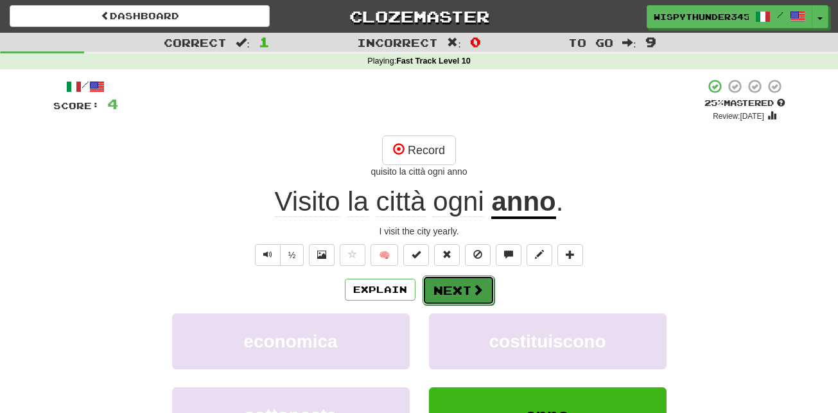
click at [465, 286] on button "Next" at bounding box center [459, 291] width 72 height 30
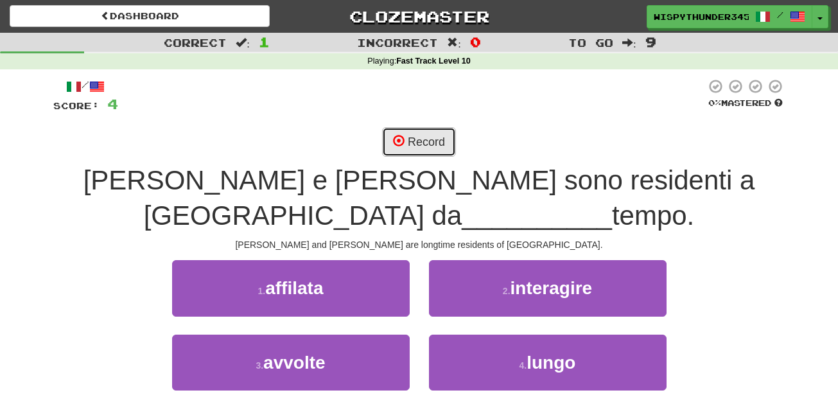
click at [438, 147] on button "Record" at bounding box center [419, 142] width 74 height 30
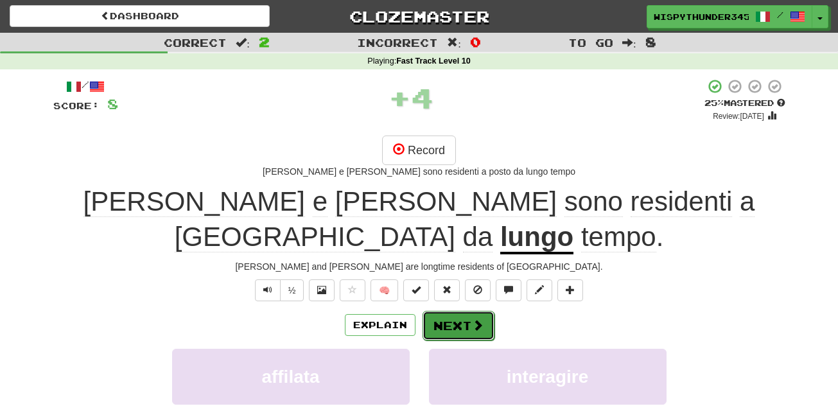
click at [477, 319] on span at bounding box center [478, 325] width 12 height 12
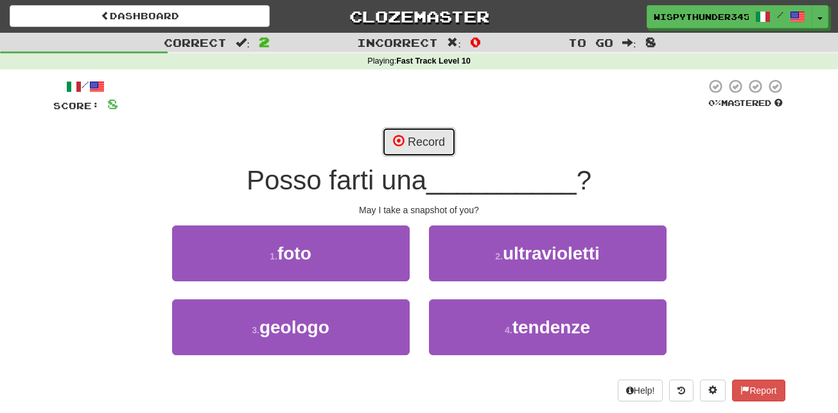
click at [421, 139] on button "Record" at bounding box center [419, 142] width 74 height 30
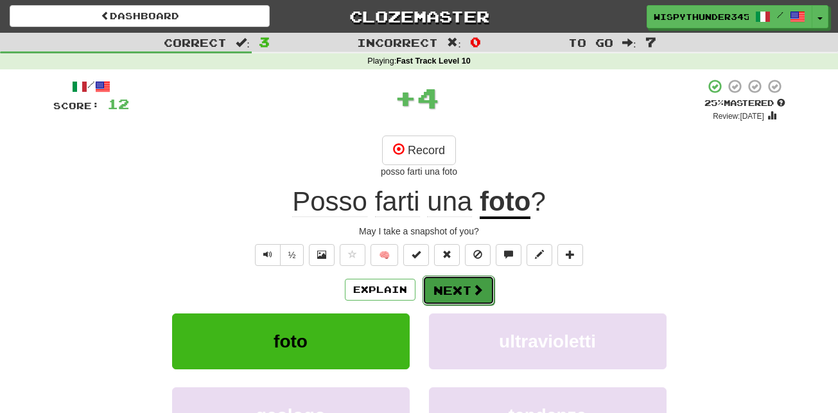
click at [489, 287] on button "Next" at bounding box center [459, 291] width 72 height 30
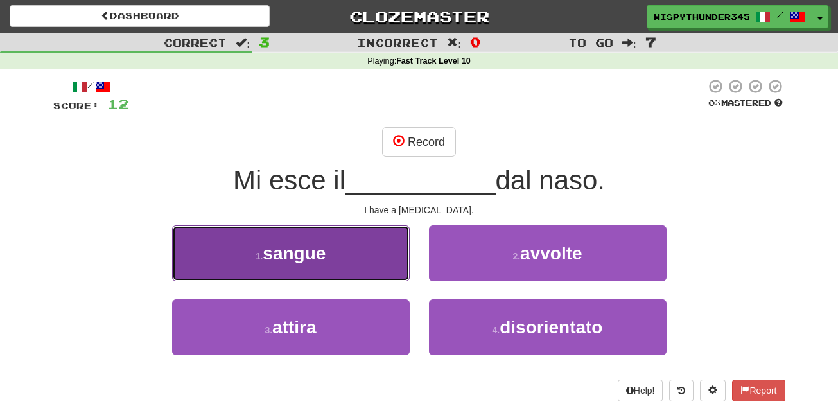
click at [369, 267] on button "1 . sangue" at bounding box center [291, 253] width 238 height 56
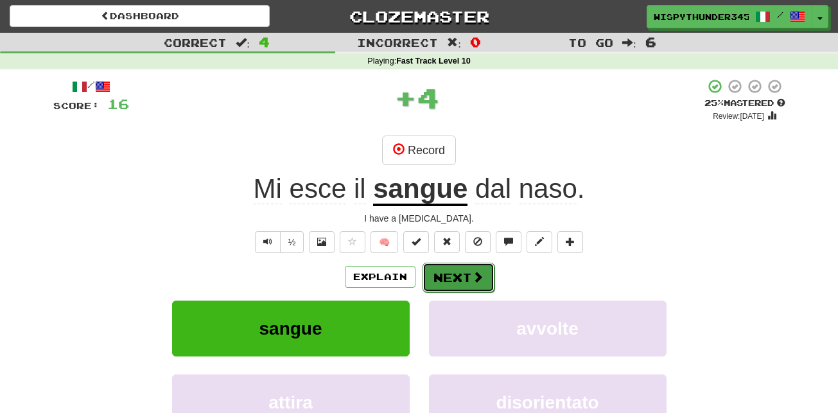
click at [446, 273] on button "Next" at bounding box center [459, 278] width 72 height 30
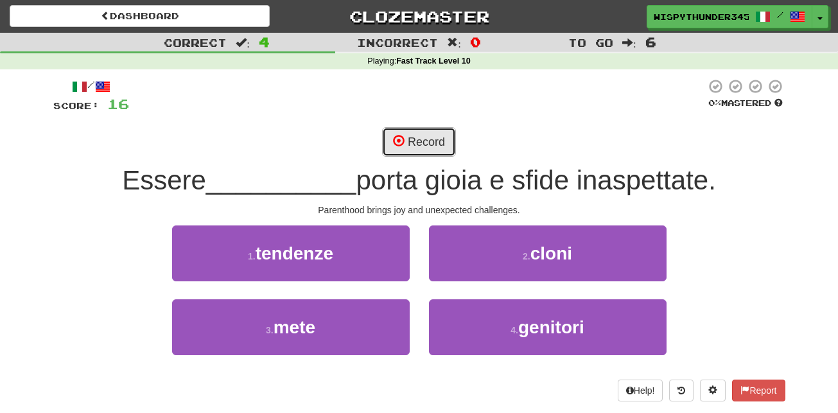
click at [420, 153] on button "Record" at bounding box center [419, 142] width 74 height 30
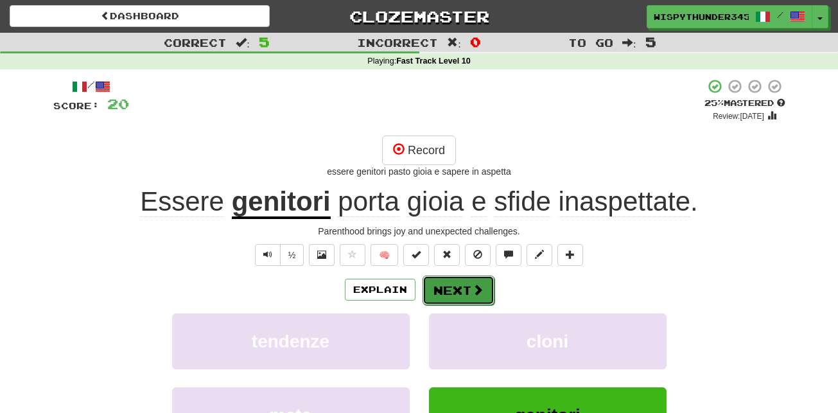
click at [477, 288] on span at bounding box center [478, 290] width 12 height 12
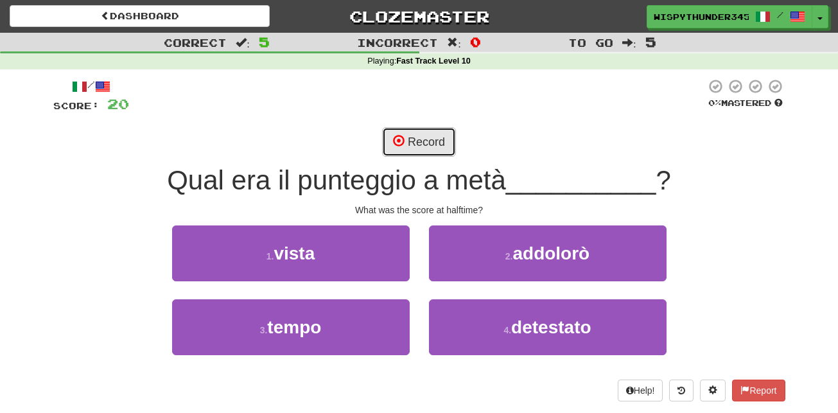
click at [440, 141] on button "Record" at bounding box center [419, 142] width 74 height 30
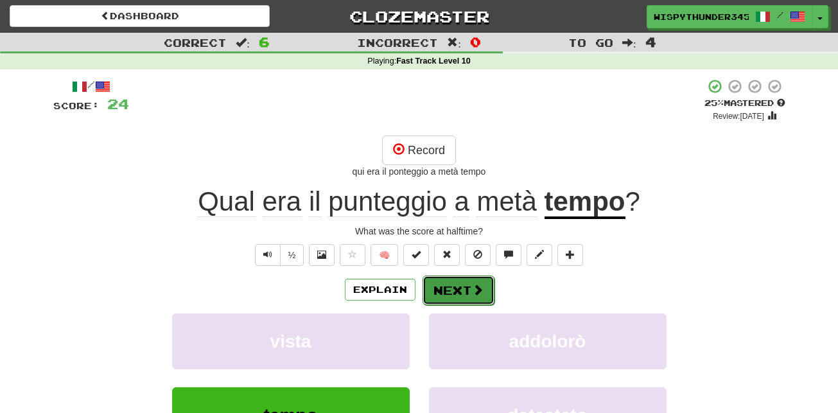
click at [460, 295] on button "Next" at bounding box center [459, 291] width 72 height 30
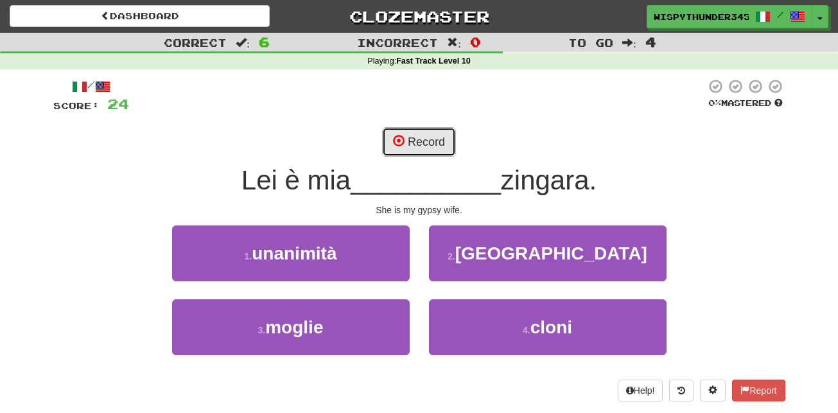
click at [441, 146] on button "Record" at bounding box center [419, 142] width 74 height 30
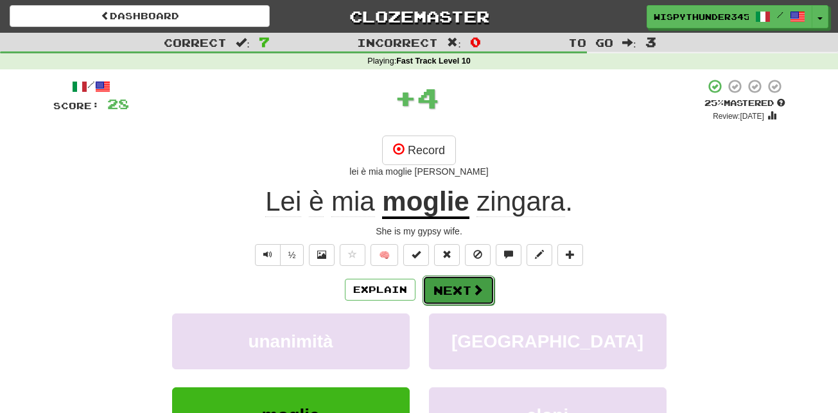
click at [453, 281] on button "Next" at bounding box center [459, 291] width 72 height 30
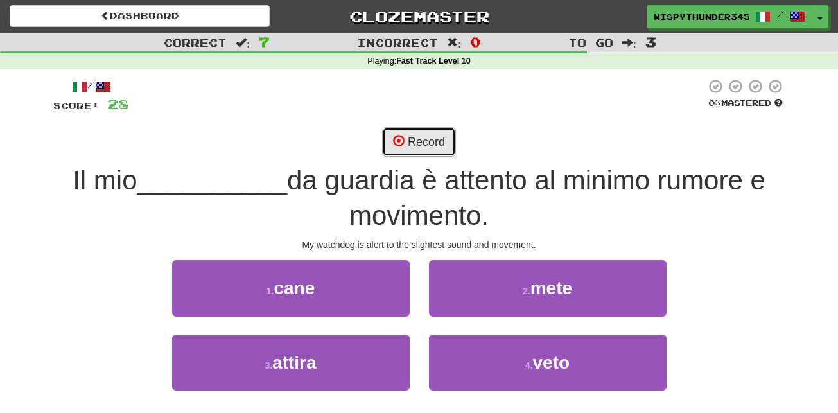
click at [435, 153] on button "Record" at bounding box center [419, 142] width 74 height 30
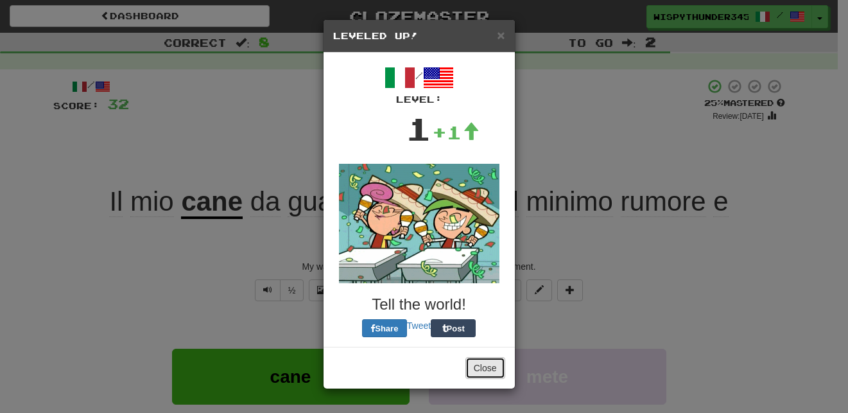
click at [489, 368] on button "Close" at bounding box center [486, 368] width 40 height 22
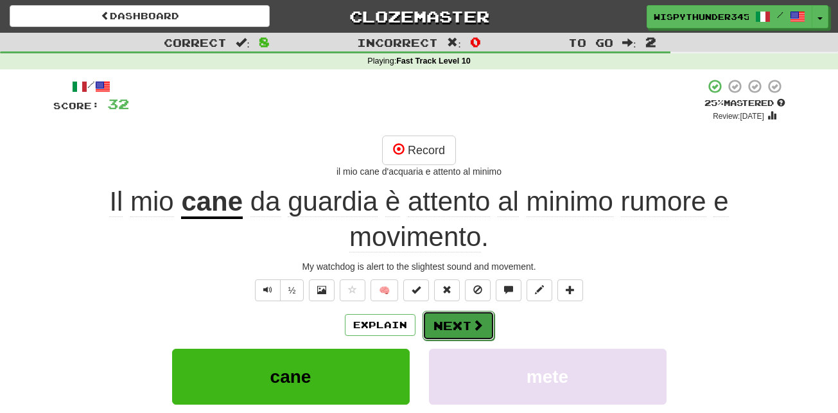
click at [484, 328] on button "Next" at bounding box center [459, 326] width 72 height 30
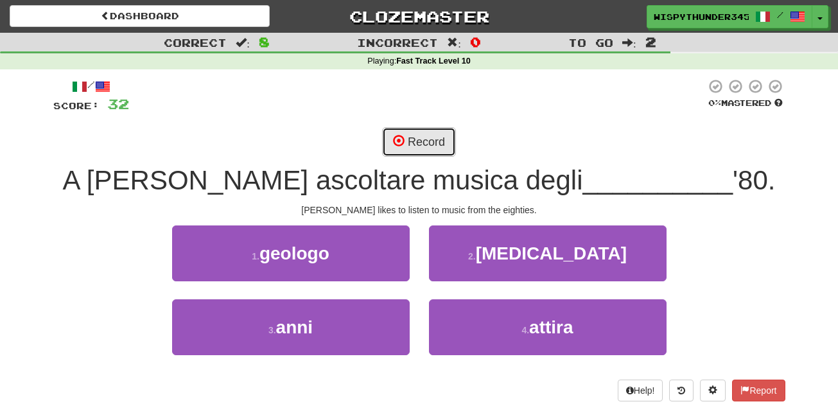
click at [436, 138] on button "Record" at bounding box center [419, 142] width 74 height 30
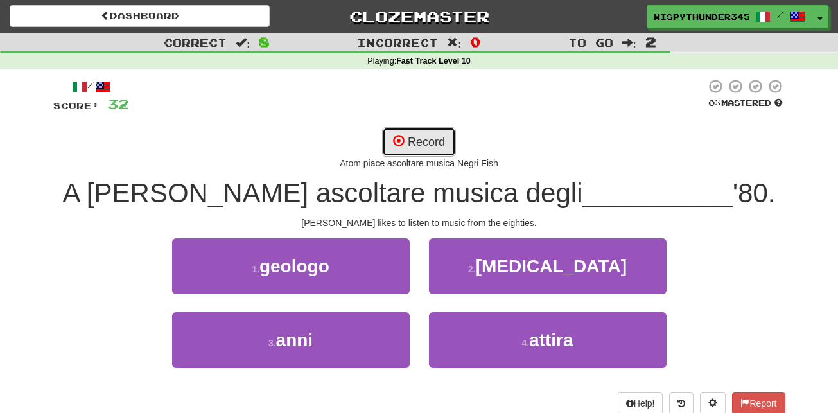
click at [436, 138] on button "Record" at bounding box center [419, 142] width 74 height 30
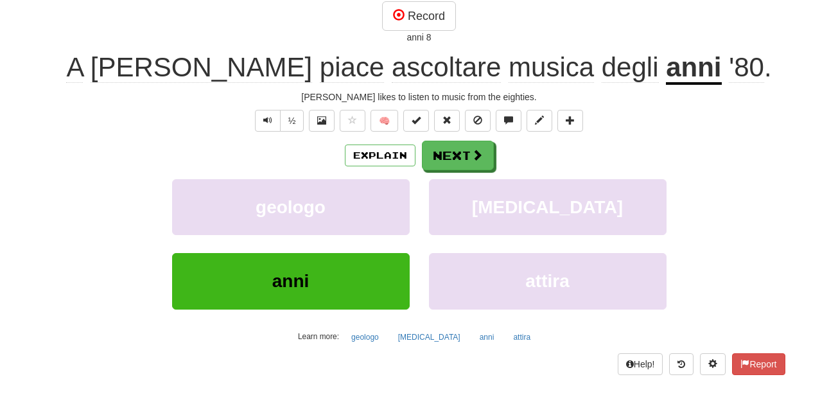
scroll to position [135, 0]
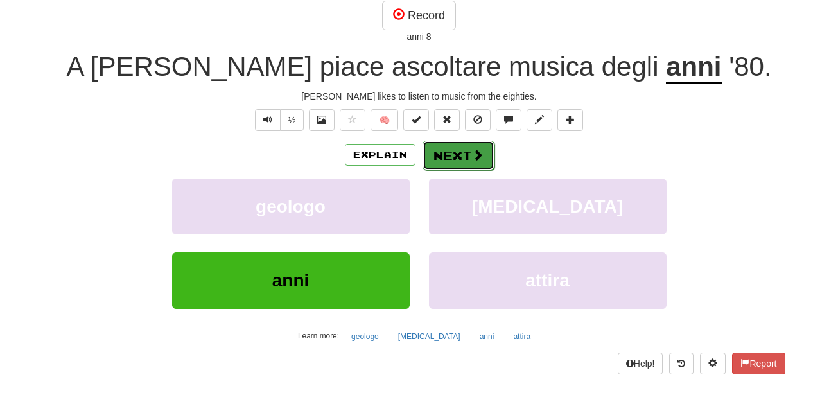
click at [455, 157] on button "Next" at bounding box center [459, 156] width 72 height 30
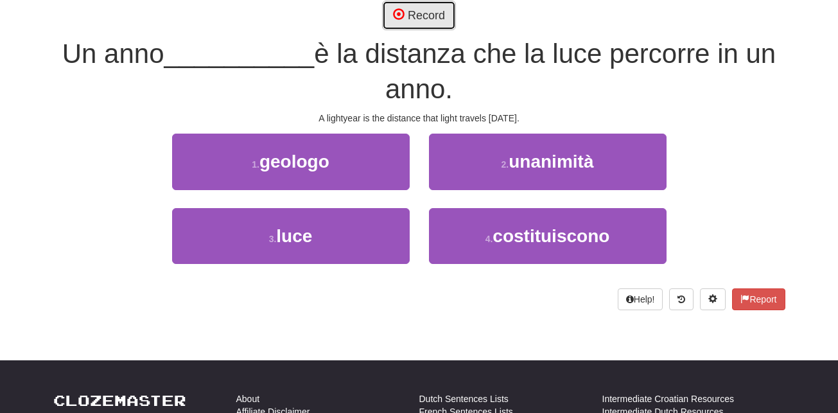
click at [437, 17] on button "Record" at bounding box center [419, 16] width 74 height 30
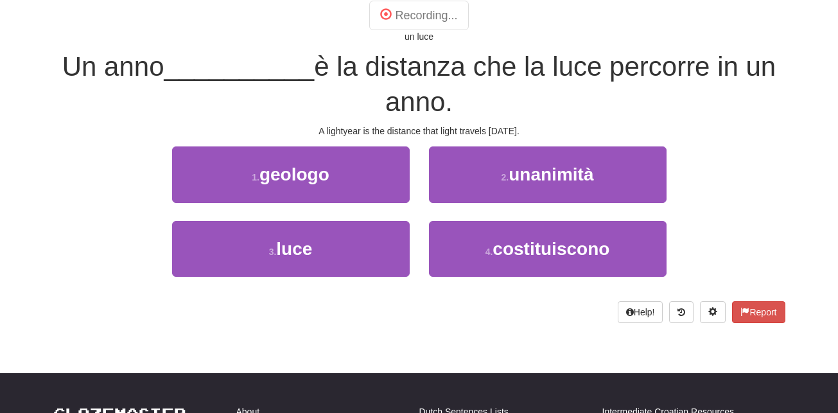
scroll to position [135, 0]
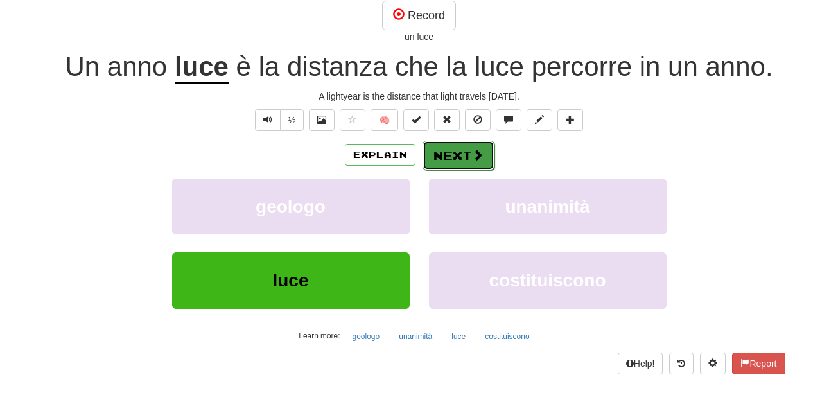
click at [466, 150] on button "Next" at bounding box center [459, 156] width 72 height 30
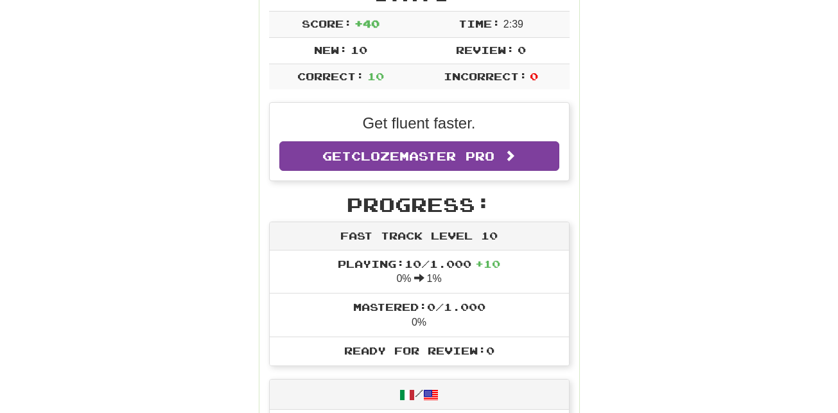
scroll to position [228, 0]
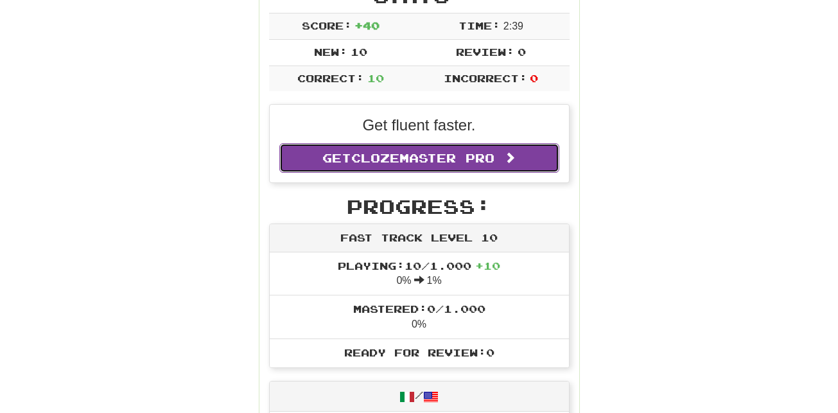
click at [502, 152] on link "Get Clozemaster Pro" at bounding box center [419, 158] width 280 height 30
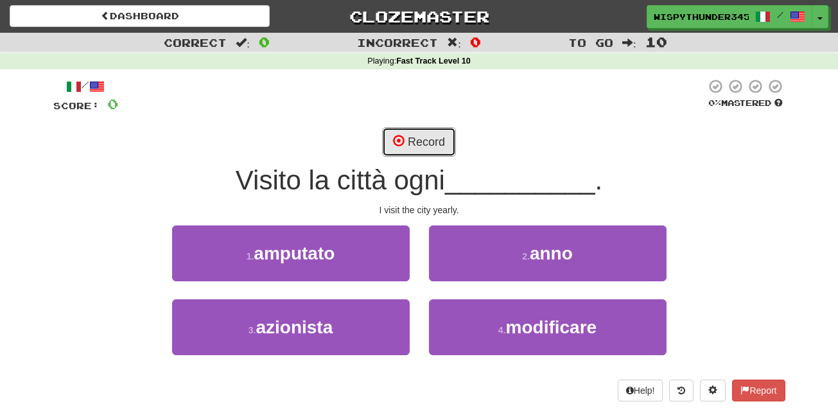
drag, startPoint x: 430, startPoint y: 141, endPoint x: 185, endPoint y: 121, distance: 245.5
click at [185, 121] on div "/ Score: 0 0 % Mastered Record Visito la città ogni __________ . I visit the ci…" at bounding box center [419, 239] width 732 height 323
